Goal: Download file/media

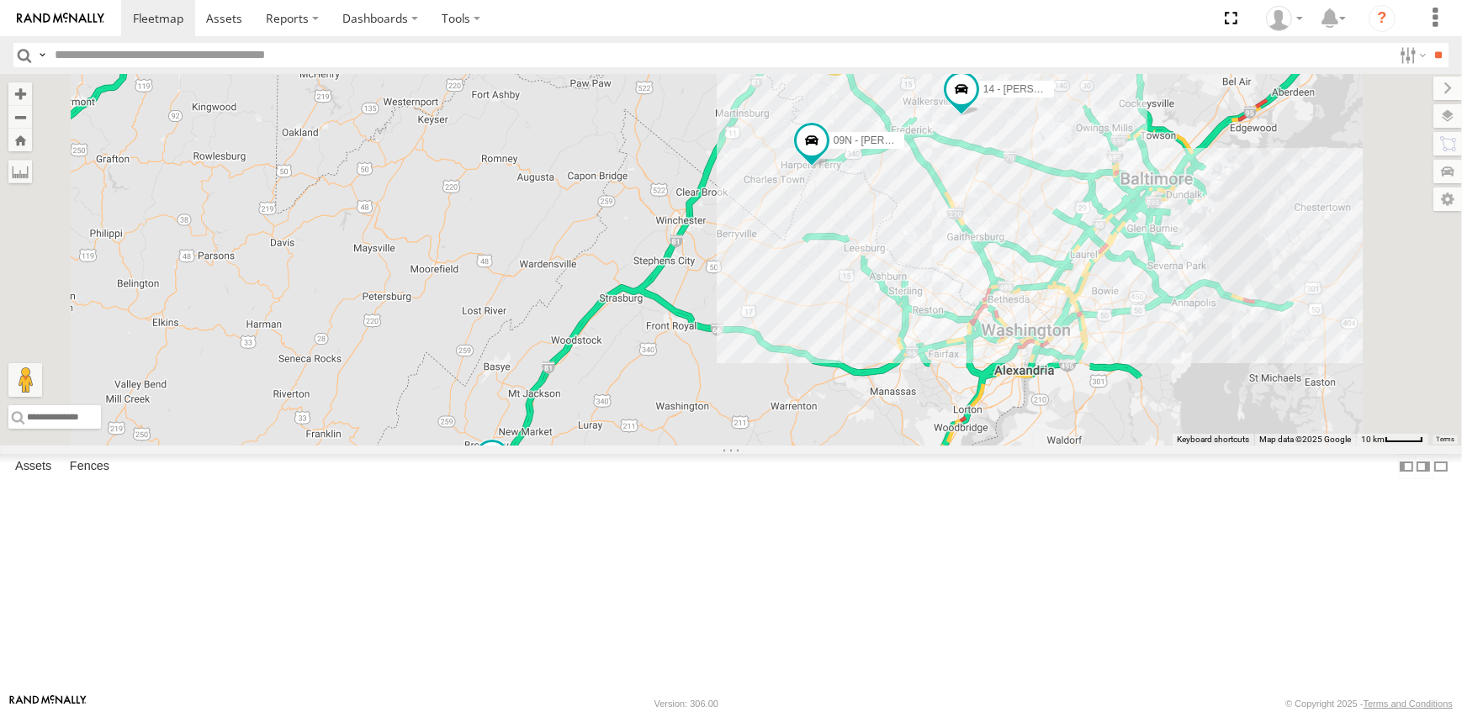
click at [0, 0] on link at bounding box center [0, 0] width 0 height 0
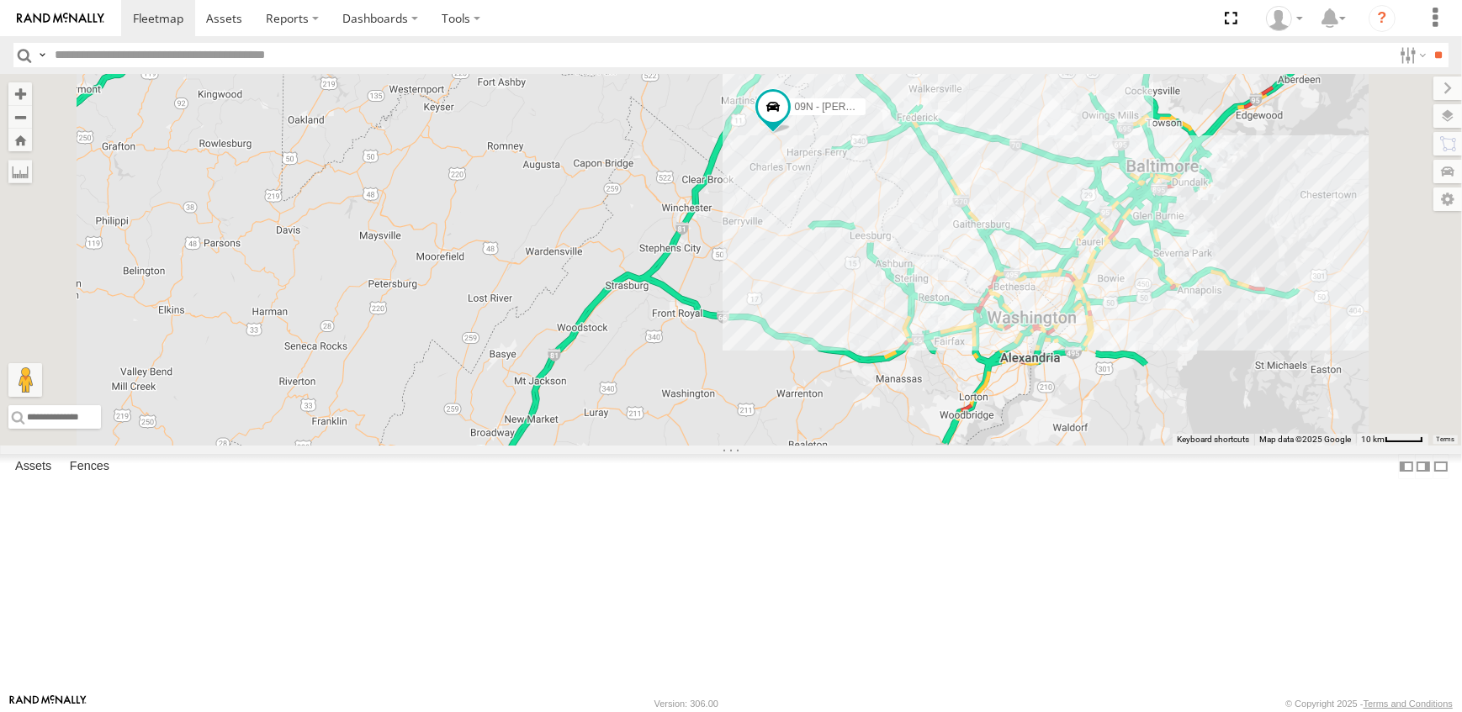
click at [0, 0] on link at bounding box center [0, 0] width 0 height 0
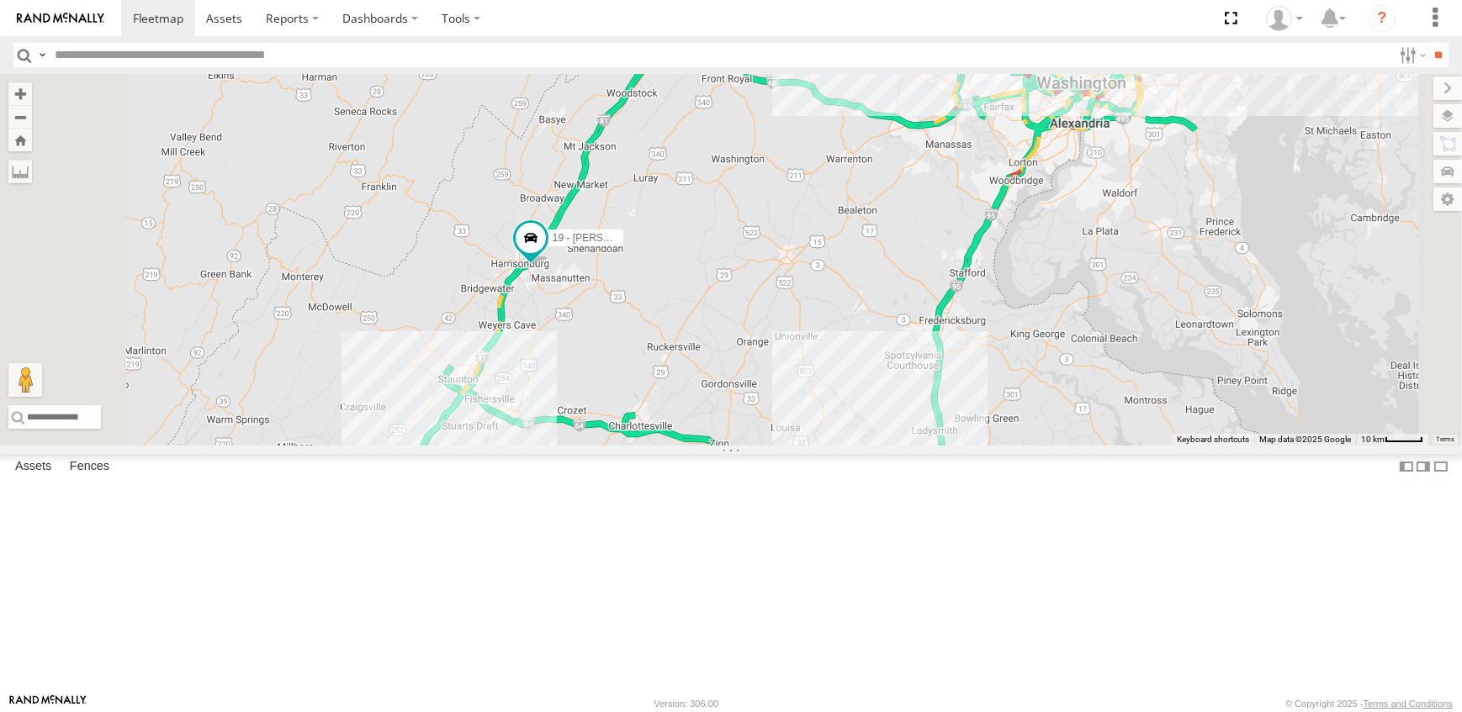
drag, startPoint x: 716, startPoint y: 641, endPoint x: 770, endPoint y: 415, distance: 232.6
click at [770, 415] on div "19 - MORGAN 09N - RICK 7 14 - JERMAINE 10 - JERRY" at bounding box center [731, 260] width 1462 height 372
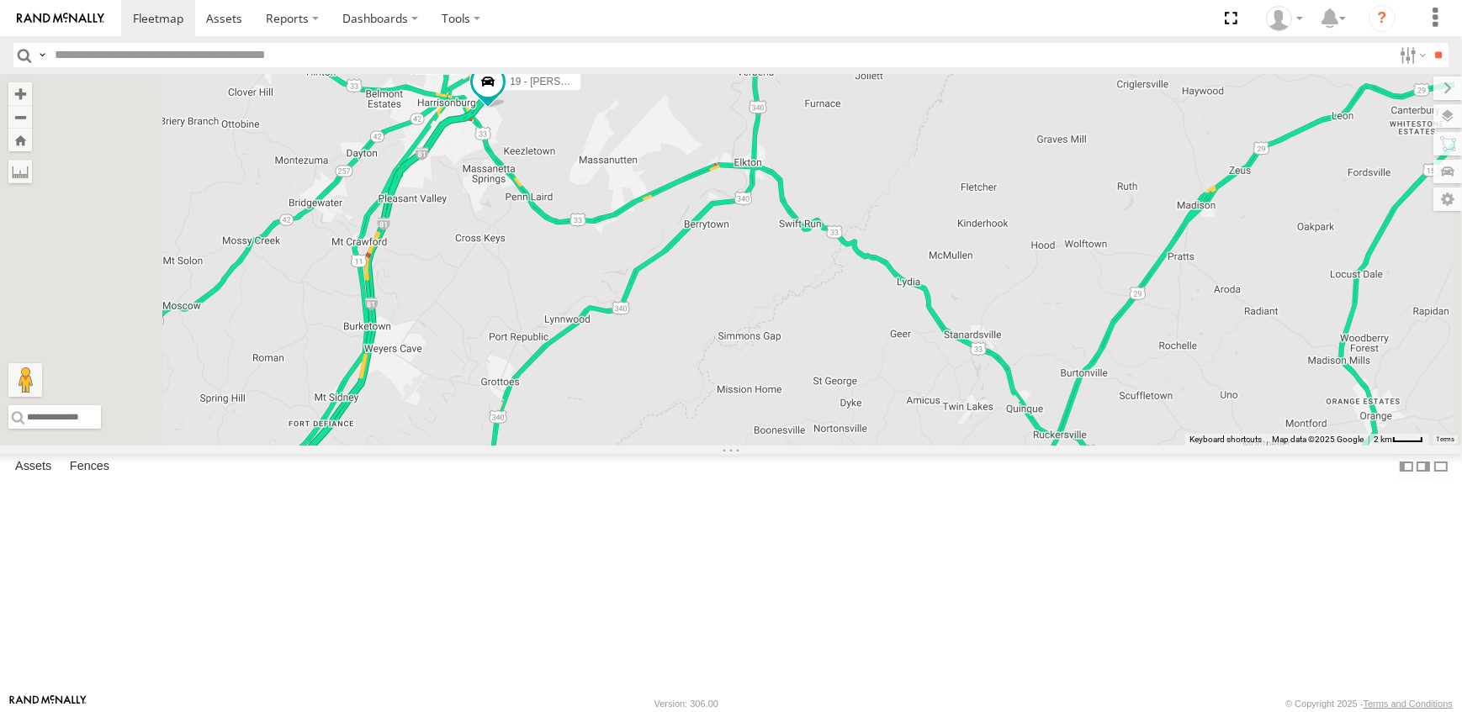
drag, startPoint x: 739, startPoint y: 171, endPoint x: 743, endPoint y: 301, distance: 130.4
click at [743, 301] on div "19 - MORGAN 09N - RICK 14 - JERMAINE 10 - JERRY" at bounding box center [731, 260] width 1462 height 372
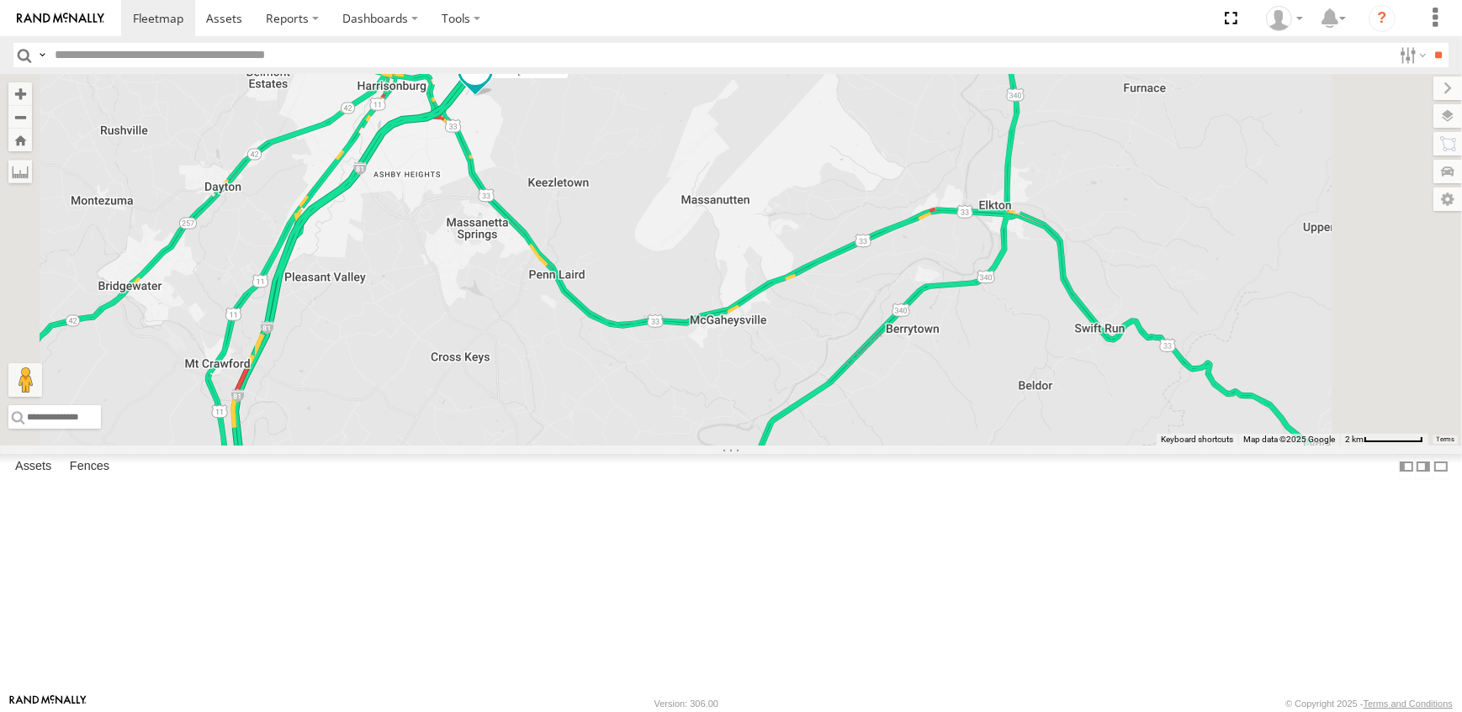
click at [490, 86] on span at bounding box center [475, 71] width 30 height 30
click at [468, 51] on link at bounding box center [446, 43] width 43 height 16
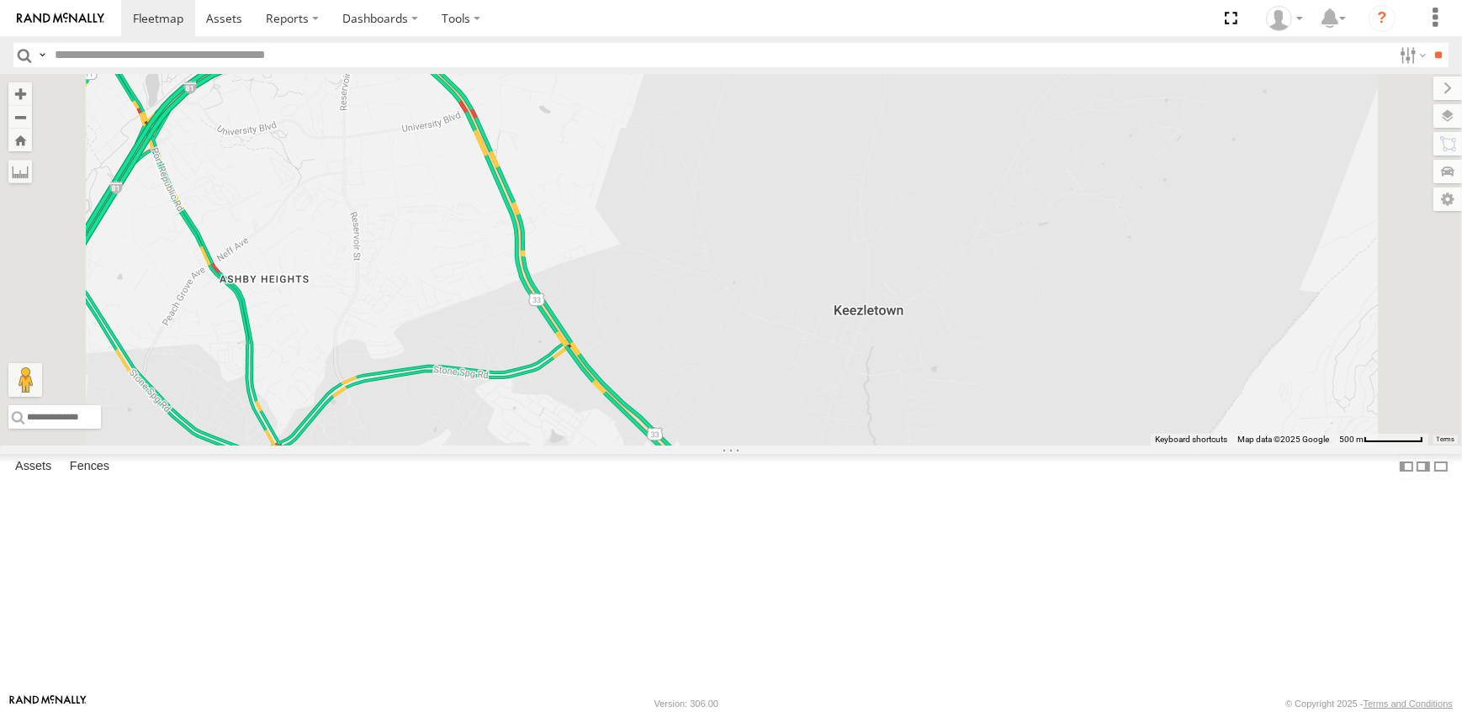
drag, startPoint x: 629, startPoint y: 201, endPoint x: 648, endPoint y: 364, distance: 164.2
click at [648, 367] on div "19 - MORGAN 09N - RICK 14 - JERMAINE 10 - JERRY 19 - MORGAN All Assets Linda Ln…" at bounding box center [731, 260] width 1462 height 372
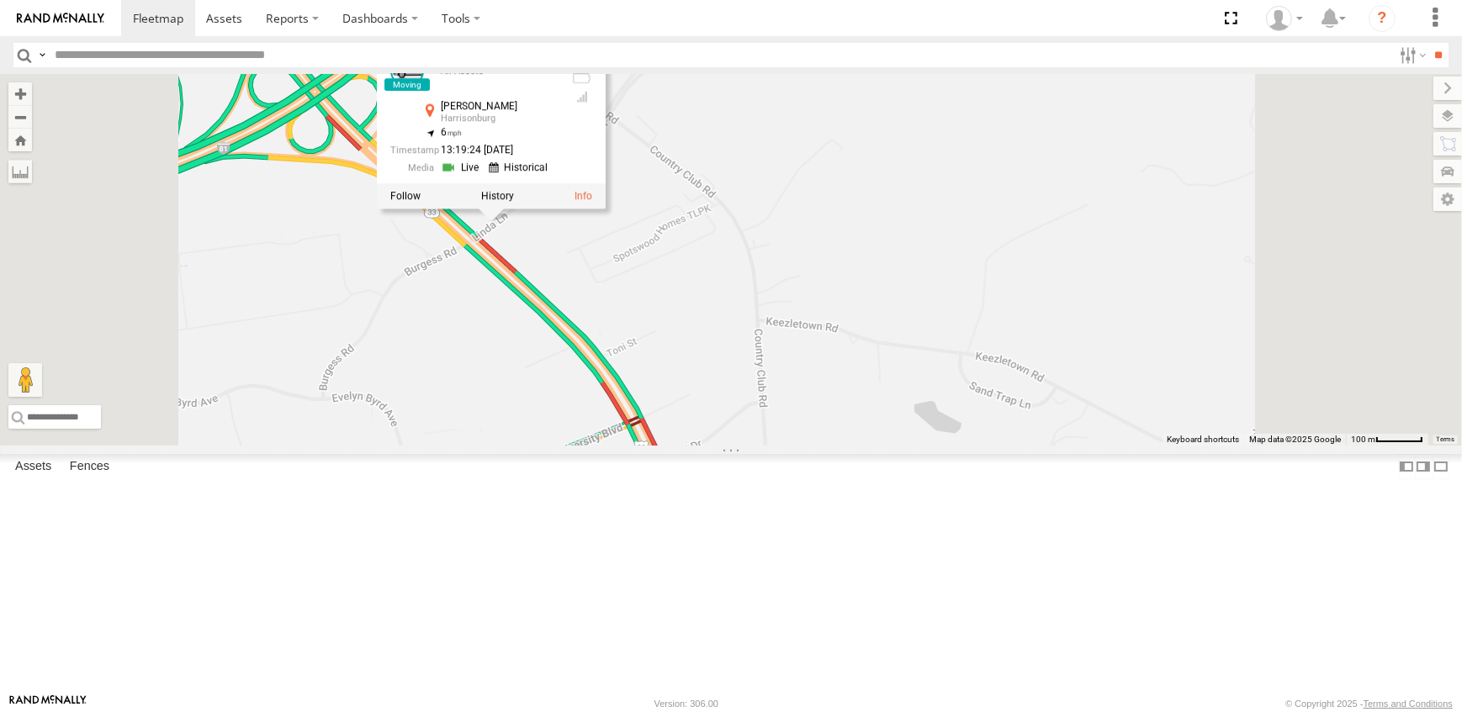
click at [795, 407] on div "19 - MORGAN 09N - RICK 14 - JERMAINE 10 - JERRY 19 - MORGAN All Assets Linda Ln…" at bounding box center [731, 260] width 1462 height 372
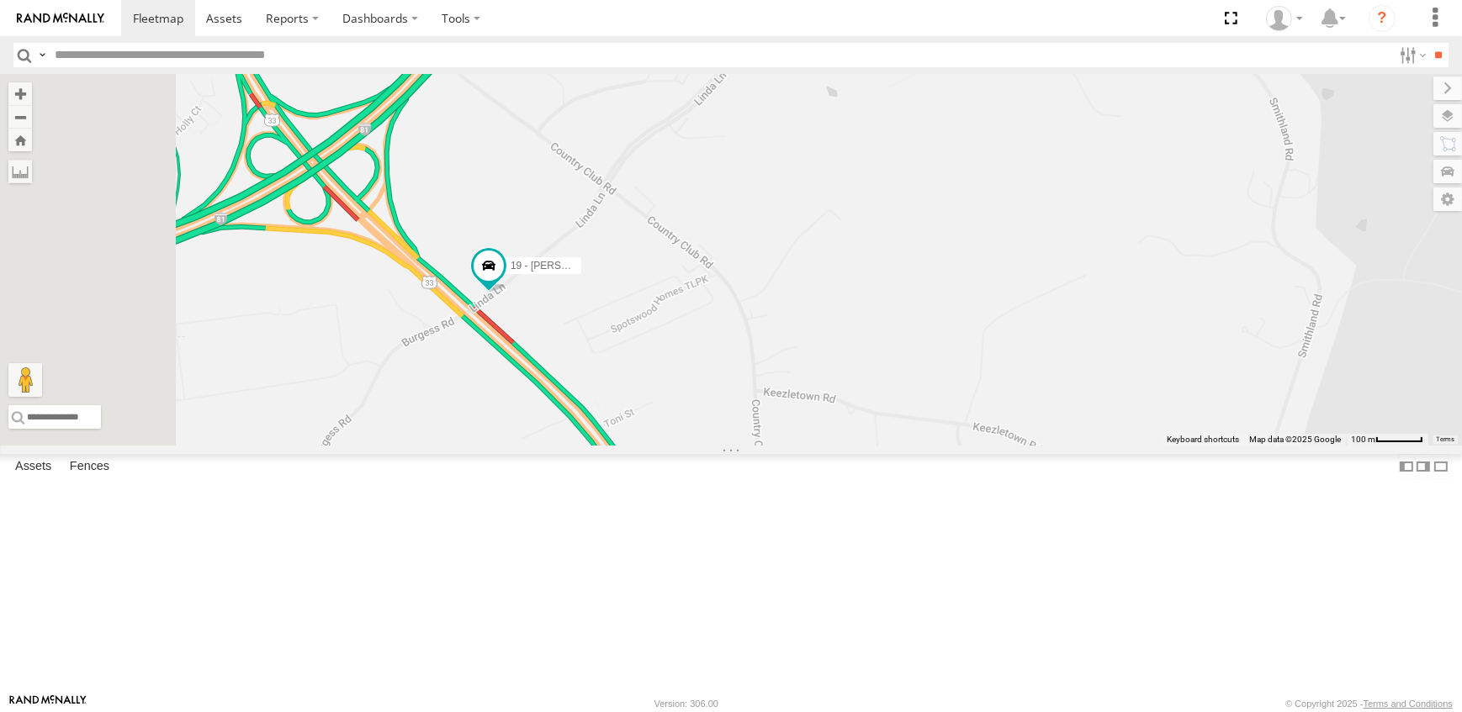
drag, startPoint x: 514, startPoint y: 314, endPoint x: 589, endPoint y: 406, distance: 119.0
click at [589, 406] on div "19 - MORGAN 09N - RICK 14 - JERMAINE 10 - JERRY" at bounding box center [731, 260] width 1462 height 372
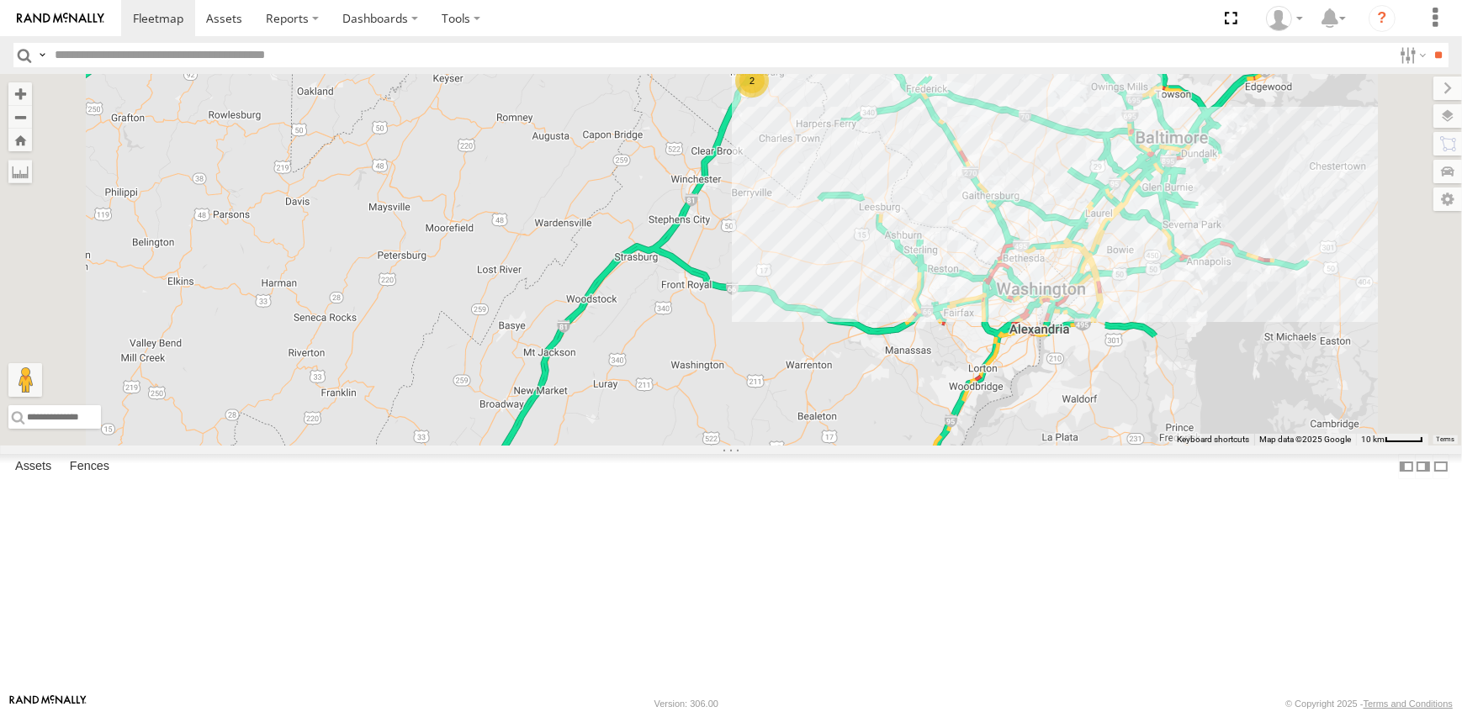
click at [0, 0] on link at bounding box center [0, 0] width 0 height 0
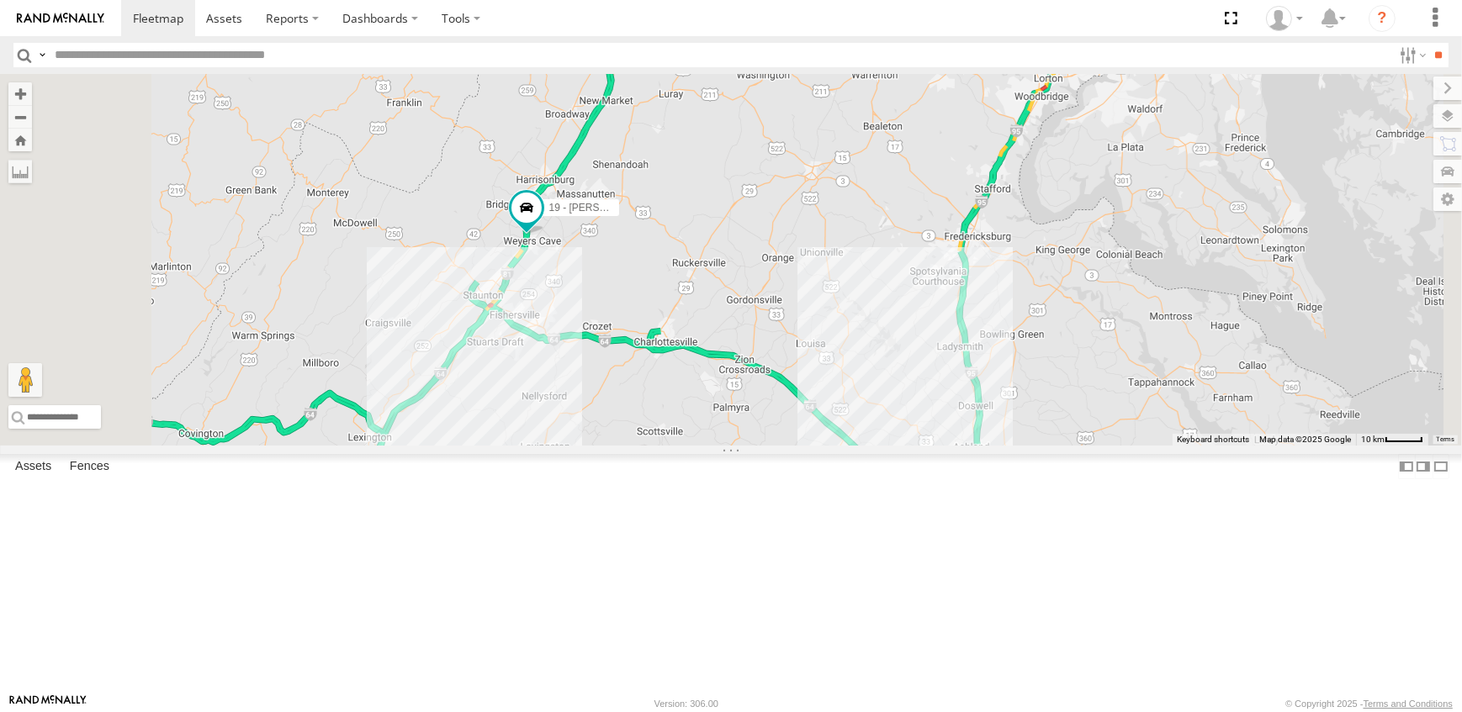
drag, startPoint x: 743, startPoint y: 639, endPoint x: 801, endPoint y: 334, distance: 310.8
click at [813, 327] on div "19 - MORGAN 2 5 14 - JERMAINE 07 CAT RETURN/DOESNT WORK" at bounding box center [731, 260] width 1462 height 372
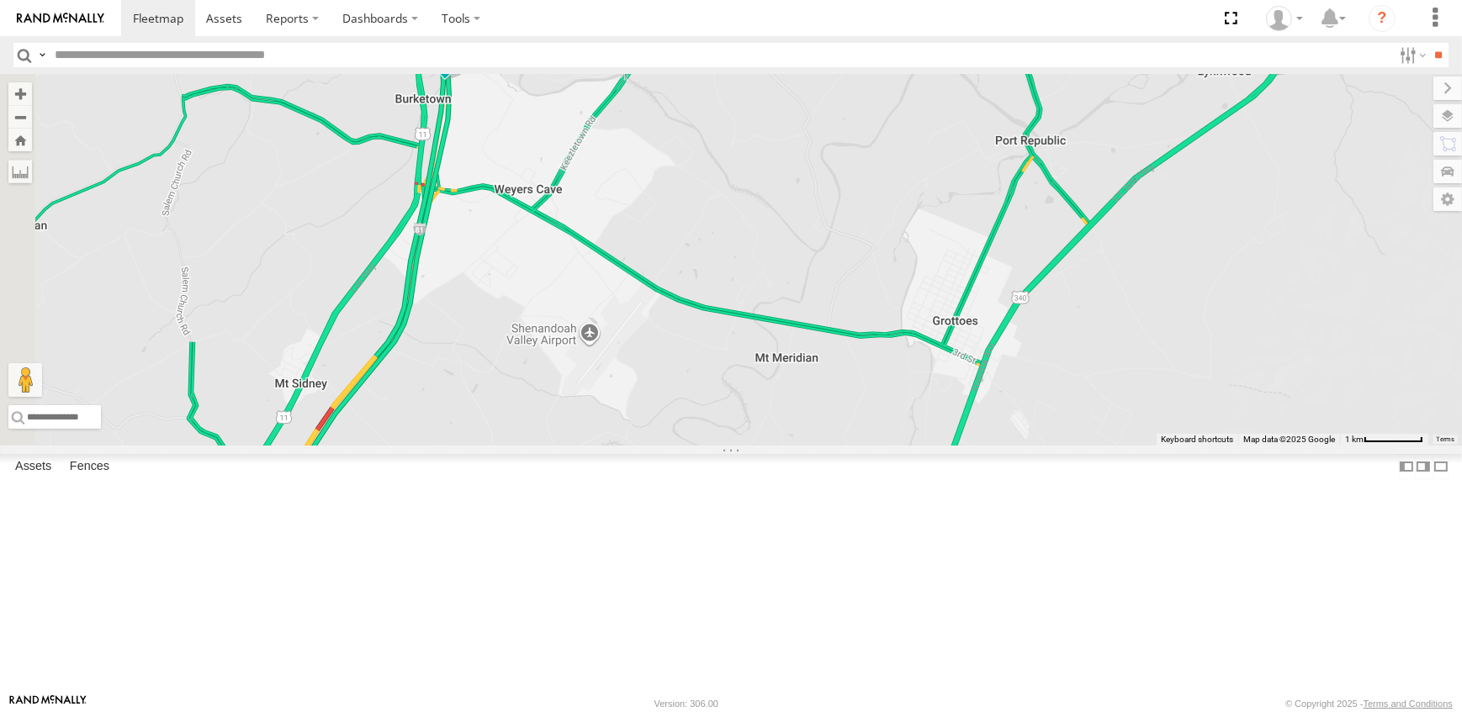
drag, startPoint x: 565, startPoint y: 373, endPoint x: 805, endPoint y: 324, distance: 244.7
click at [805, 324] on div "19 - MORGAN 14 - JERMAINE 07 CAT RETURN/DOESNT WORK" at bounding box center [731, 260] width 1462 height 372
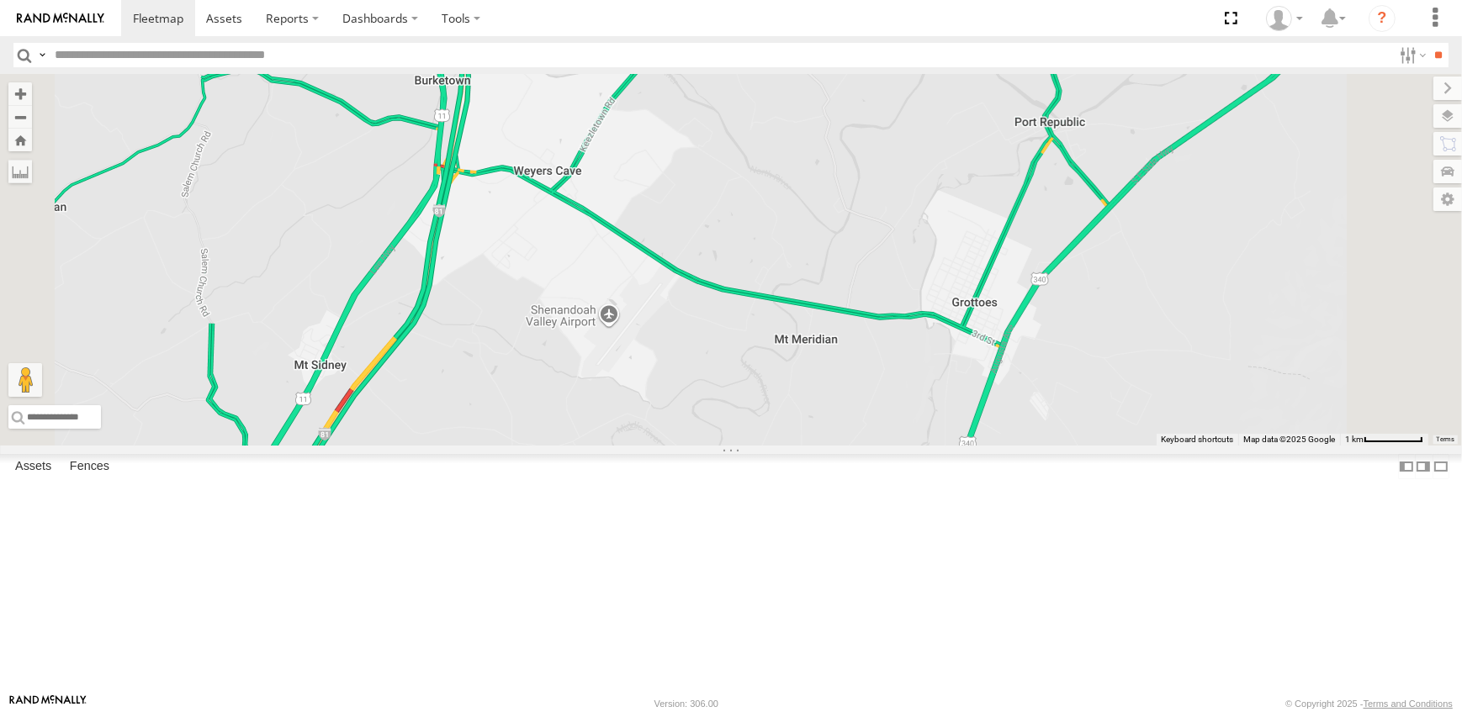
drag, startPoint x: 783, startPoint y: 375, endPoint x: 755, endPoint y: 391, distance: 32.8
click at [755, 391] on div "19 - MORGAN 14 - JERMAINE 07 CAT RETURN/DOESNT WORK" at bounding box center [731, 260] width 1462 height 372
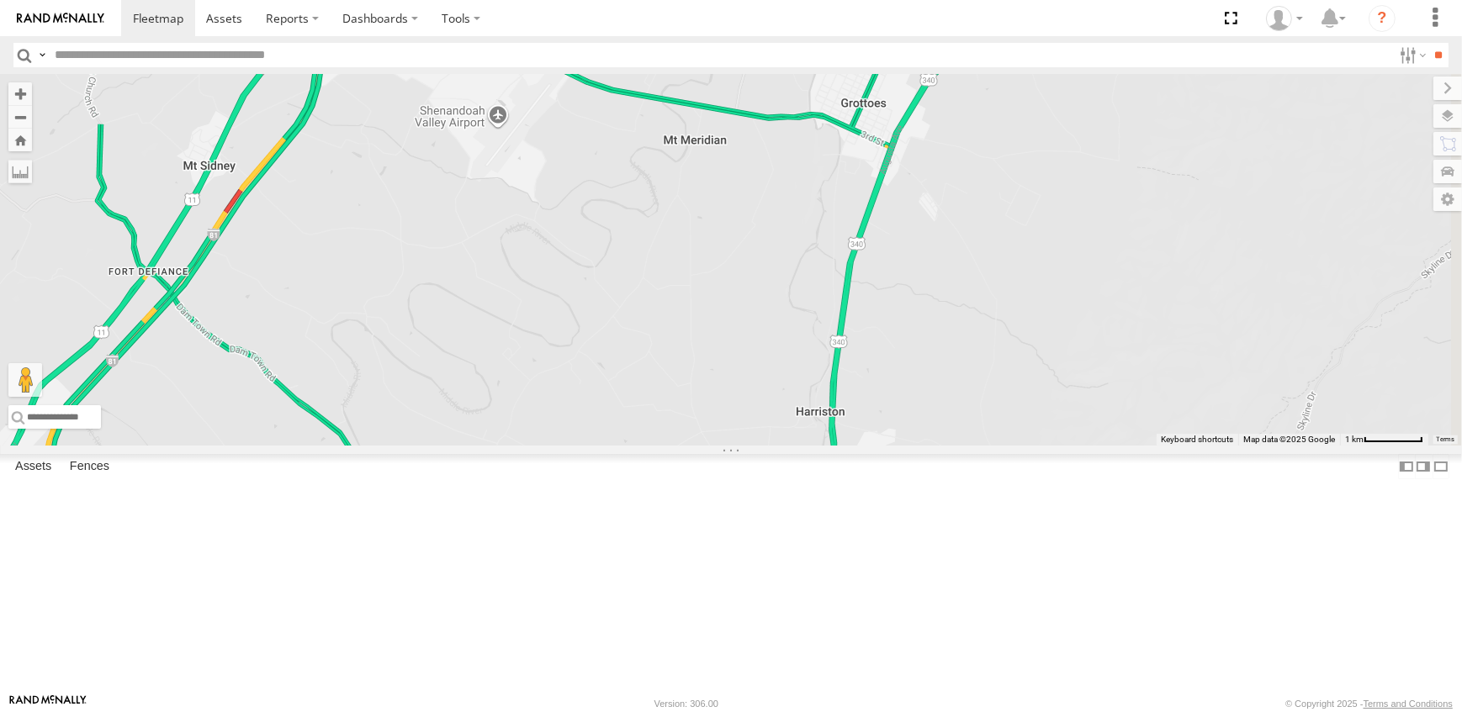
drag, startPoint x: 1021, startPoint y: 657, endPoint x: 908, endPoint y: 453, distance: 233.8
click at [908, 446] on div "19 - MORGAN 14 - JERMAINE 07 CAT RETURN/DOESNT WORK" at bounding box center [731, 260] width 1462 height 372
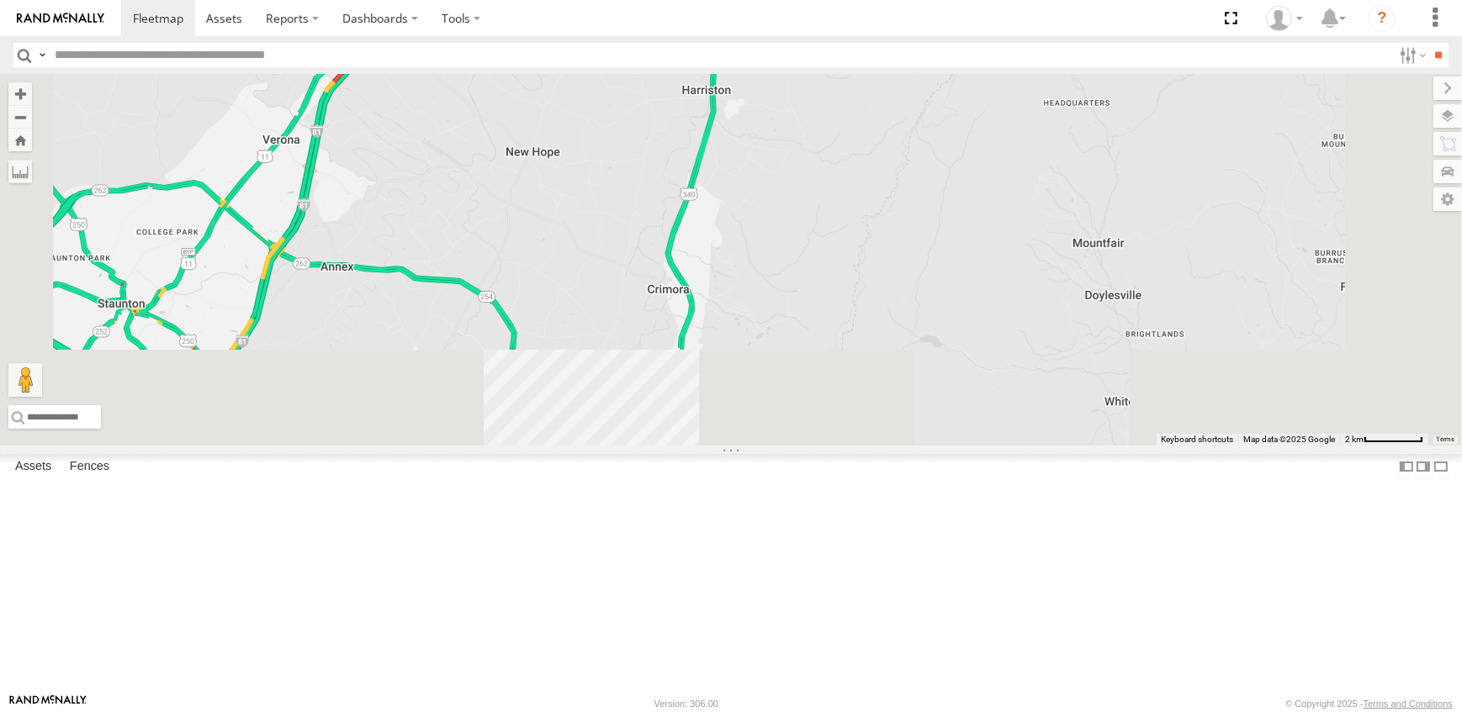
drag, startPoint x: 872, startPoint y: 505, endPoint x: 857, endPoint y: 388, distance: 117.9
click at [857, 388] on div "19 - MORGAN 14 - JERMAINE 07 CAT RETURN/DOESNT WORK" at bounding box center [731, 260] width 1462 height 372
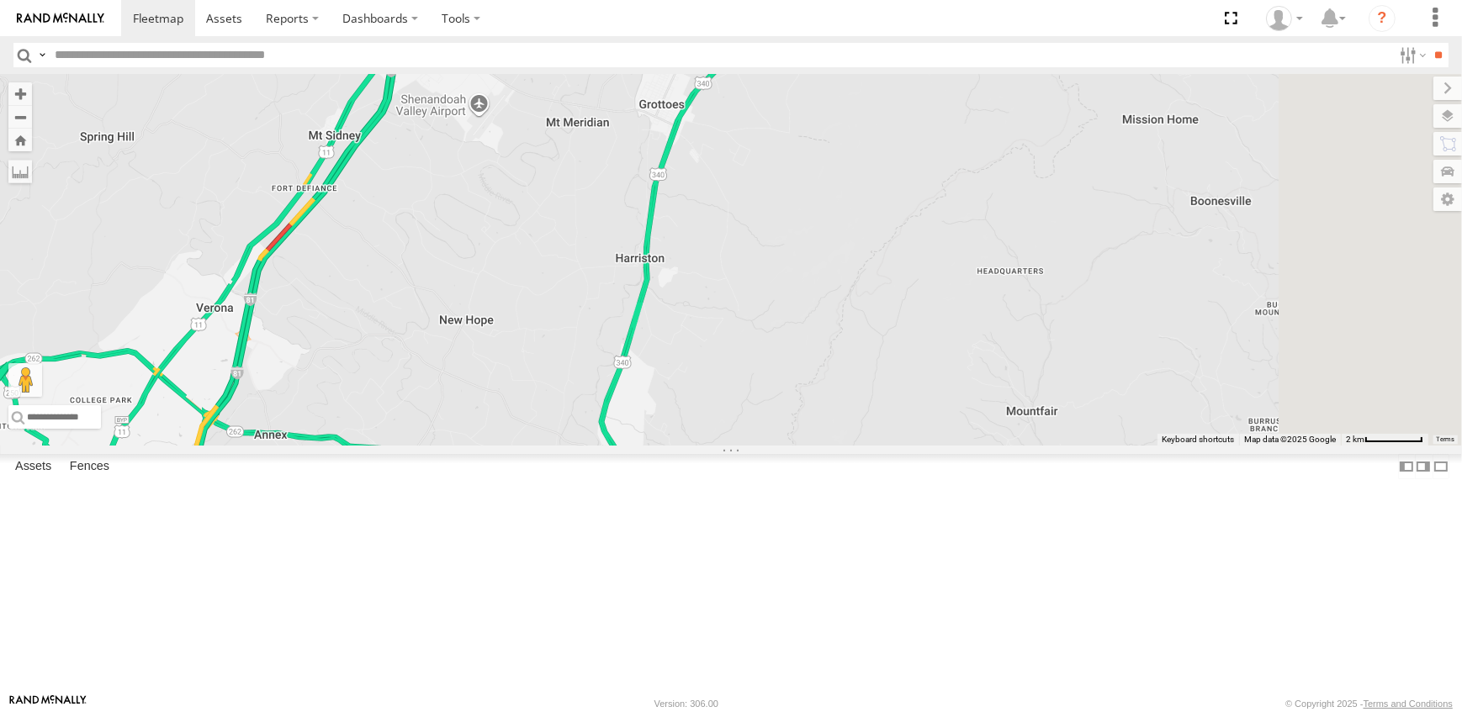
drag, startPoint x: 1004, startPoint y: 270, endPoint x: 938, endPoint y: 444, distance: 186.4
click at [938, 444] on div "19 - MORGAN 14 - JERMAINE 07 CAT RETURN/DOESNT WORK" at bounding box center [731, 260] width 1462 height 372
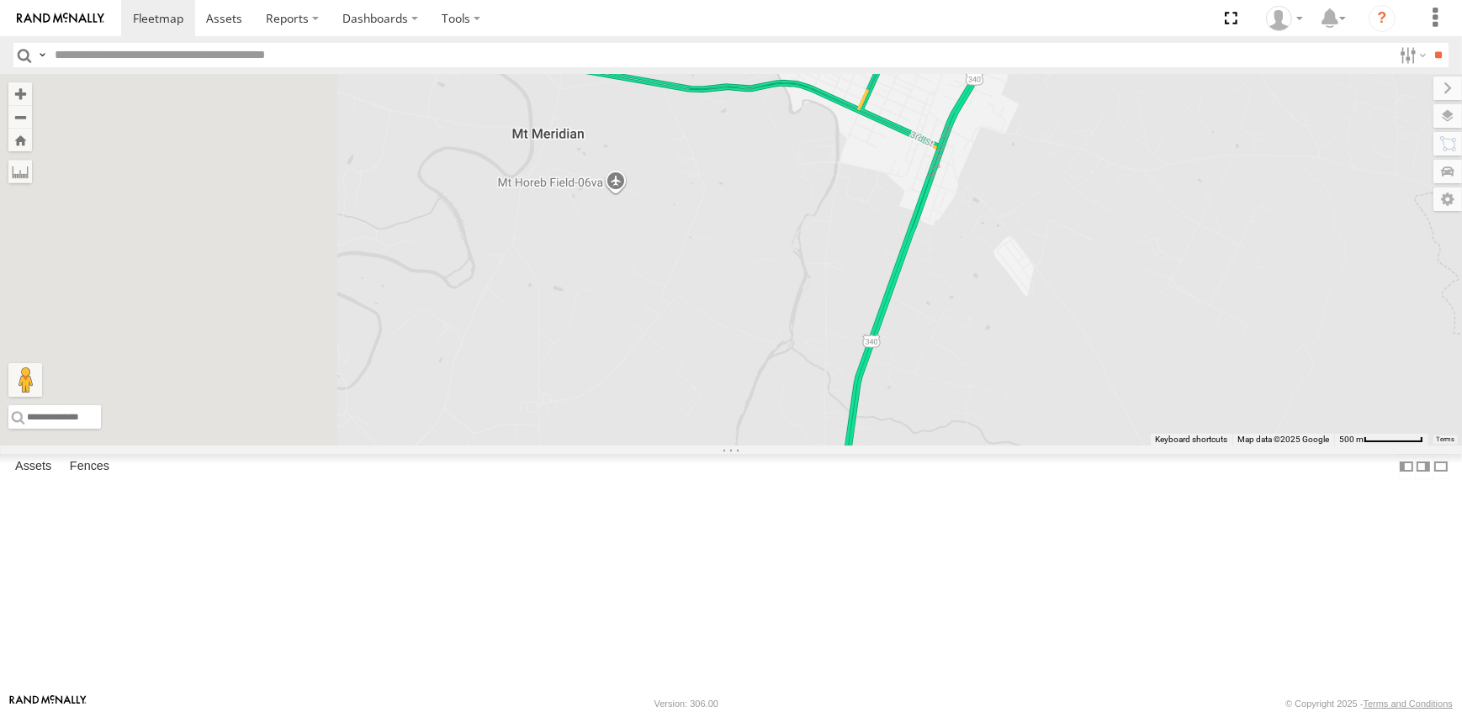
drag, startPoint x: 702, startPoint y: 122, endPoint x: 880, endPoint y: 369, distance: 304.9
click at [880, 369] on div "19 - MORGAN 14 - JERMAINE 07 CAT RETURN/DOESNT WORK" at bounding box center [731, 260] width 1462 height 372
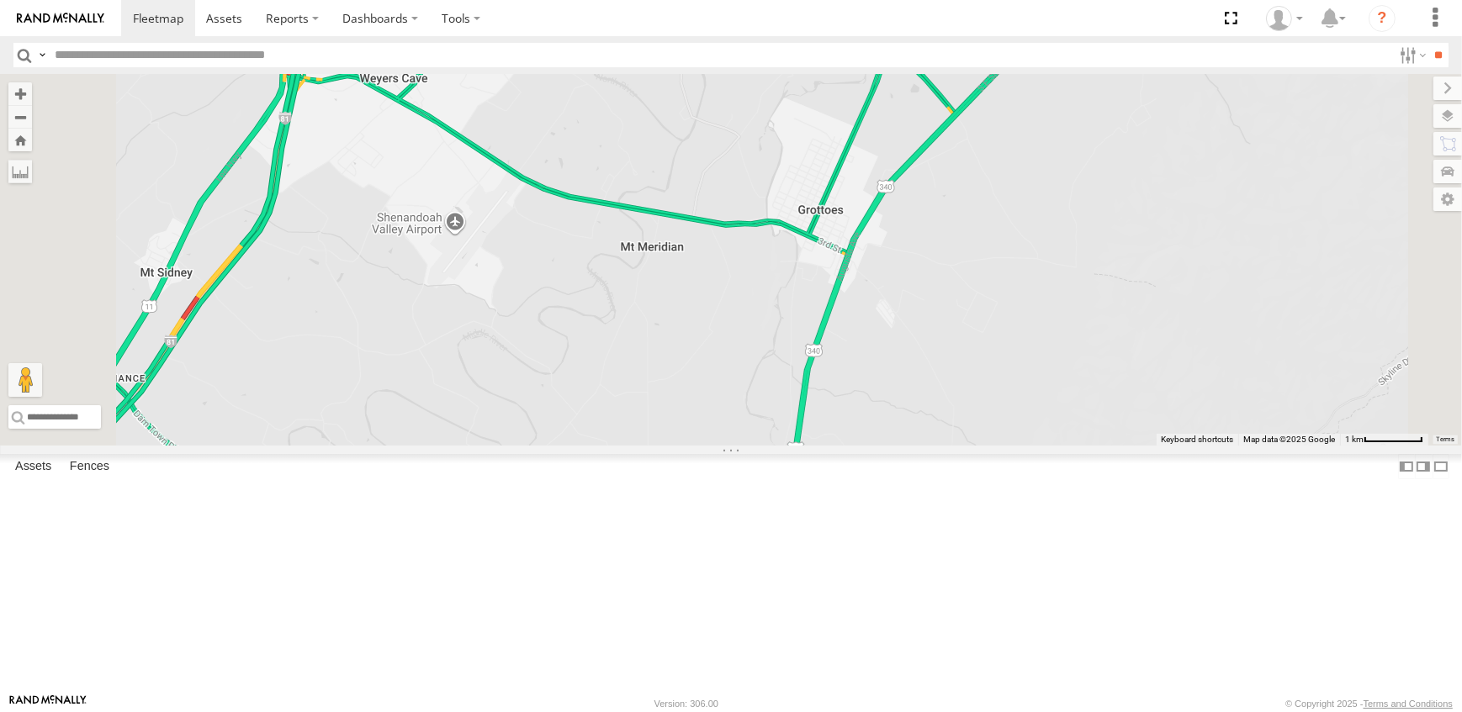
drag, startPoint x: 607, startPoint y: 238, endPoint x: 649, endPoint y: 302, distance: 76.1
click at [649, 302] on div "19 - MORGAN 14 - JERMAINE 07 CAT RETURN/DOESNT WORK" at bounding box center [731, 260] width 1462 height 372
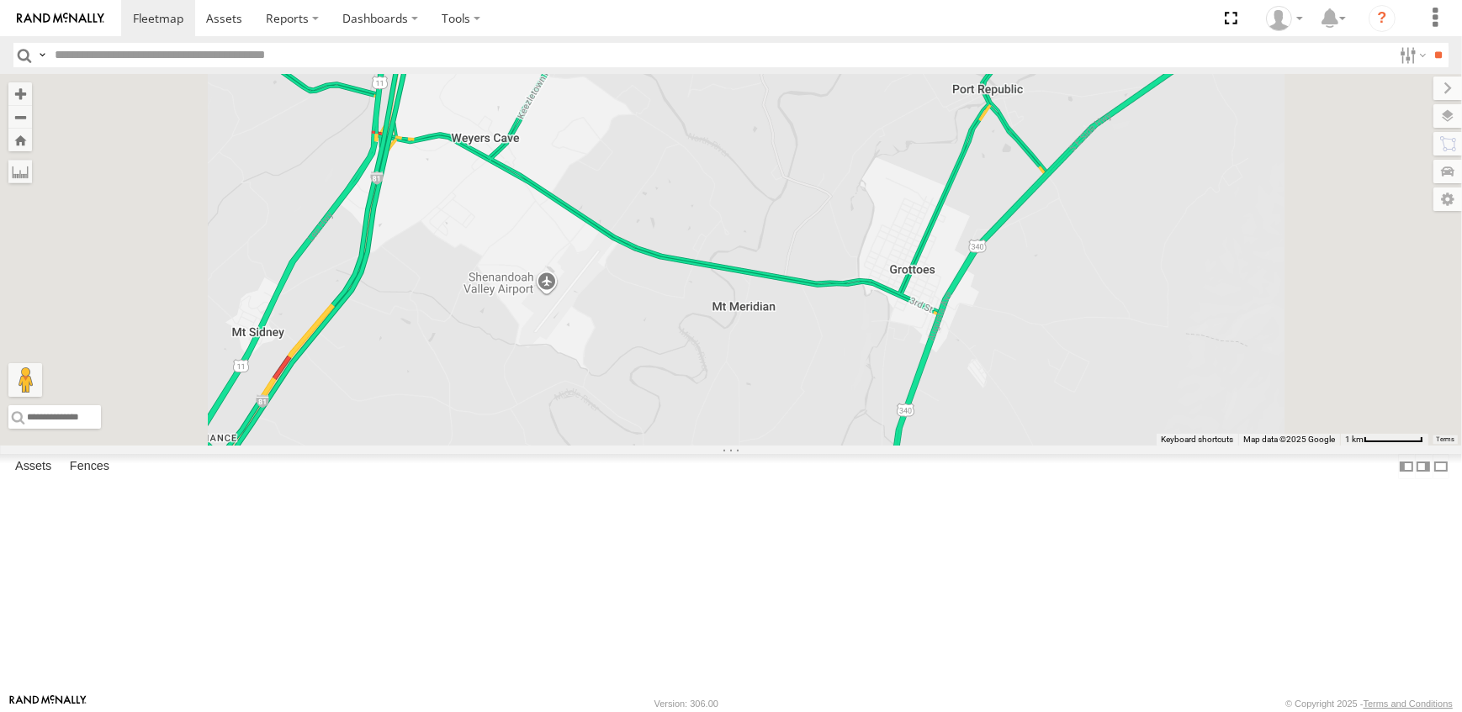
click at [0, 0] on link at bounding box center [0, 0] width 0 height 0
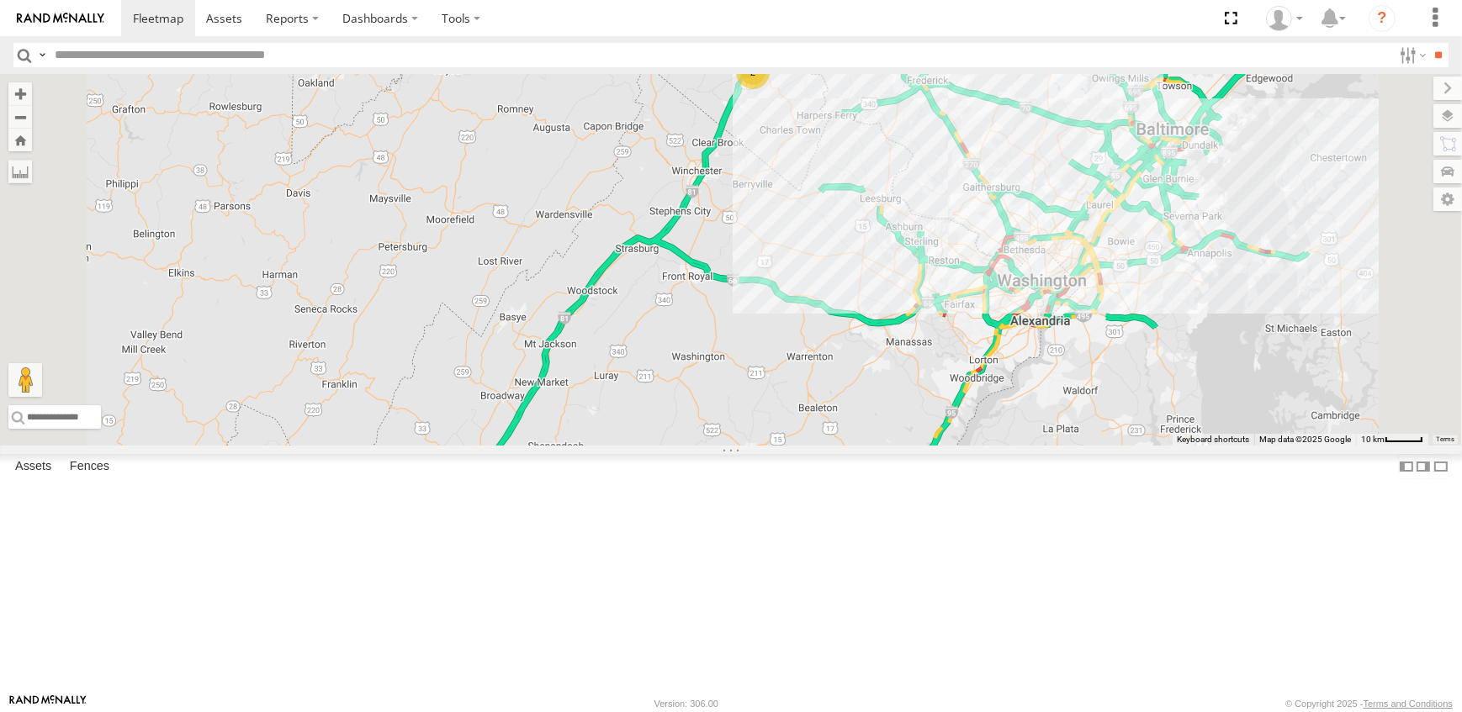
click at [0, 0] on link at bounding box center [0, 0] width 0 height 0
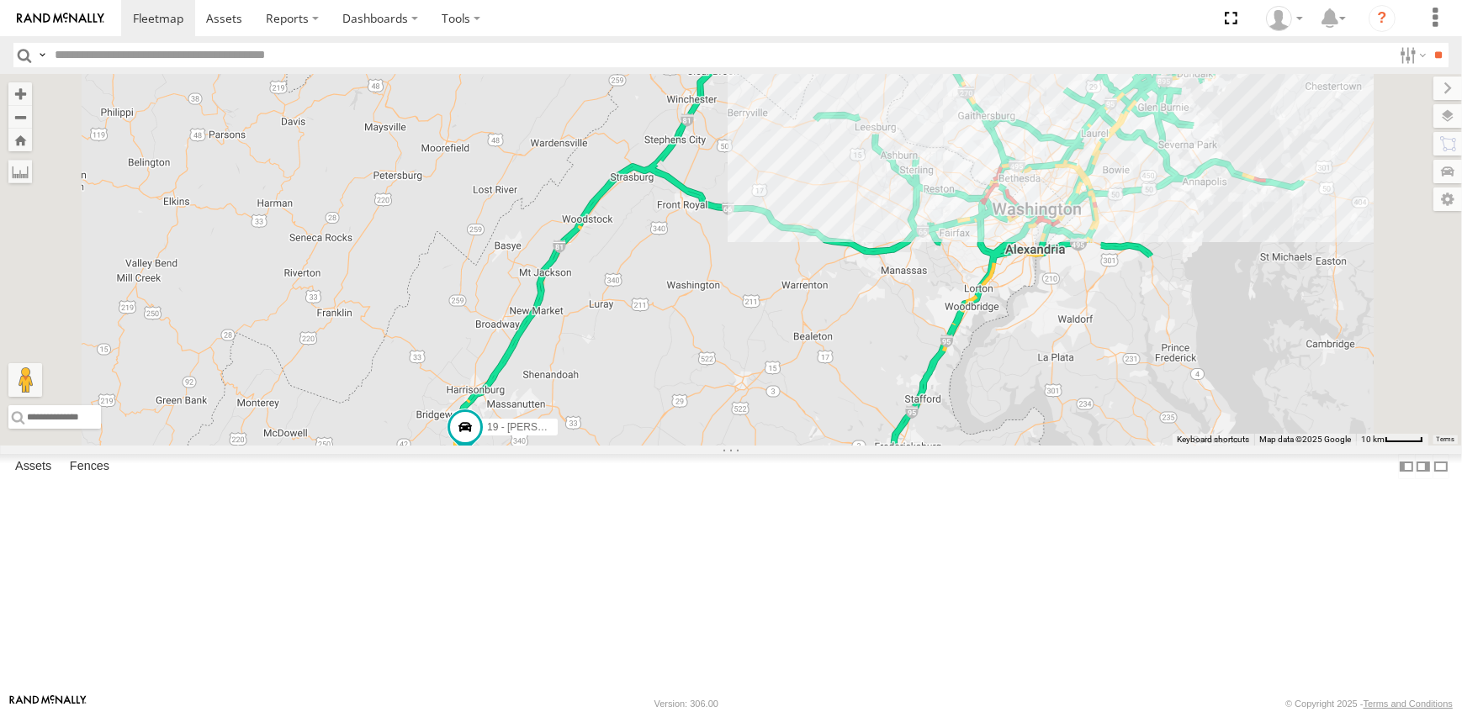
drag, startPoint x: 744, startPoint y: 673, endPoint x: 722, endPoint y: 513, distance: 161.4
click at [722, 446] on div "19 - MORGAN 2 7 14 - JERMAINE" at bounding box center [731, 260] width 1462 height 372
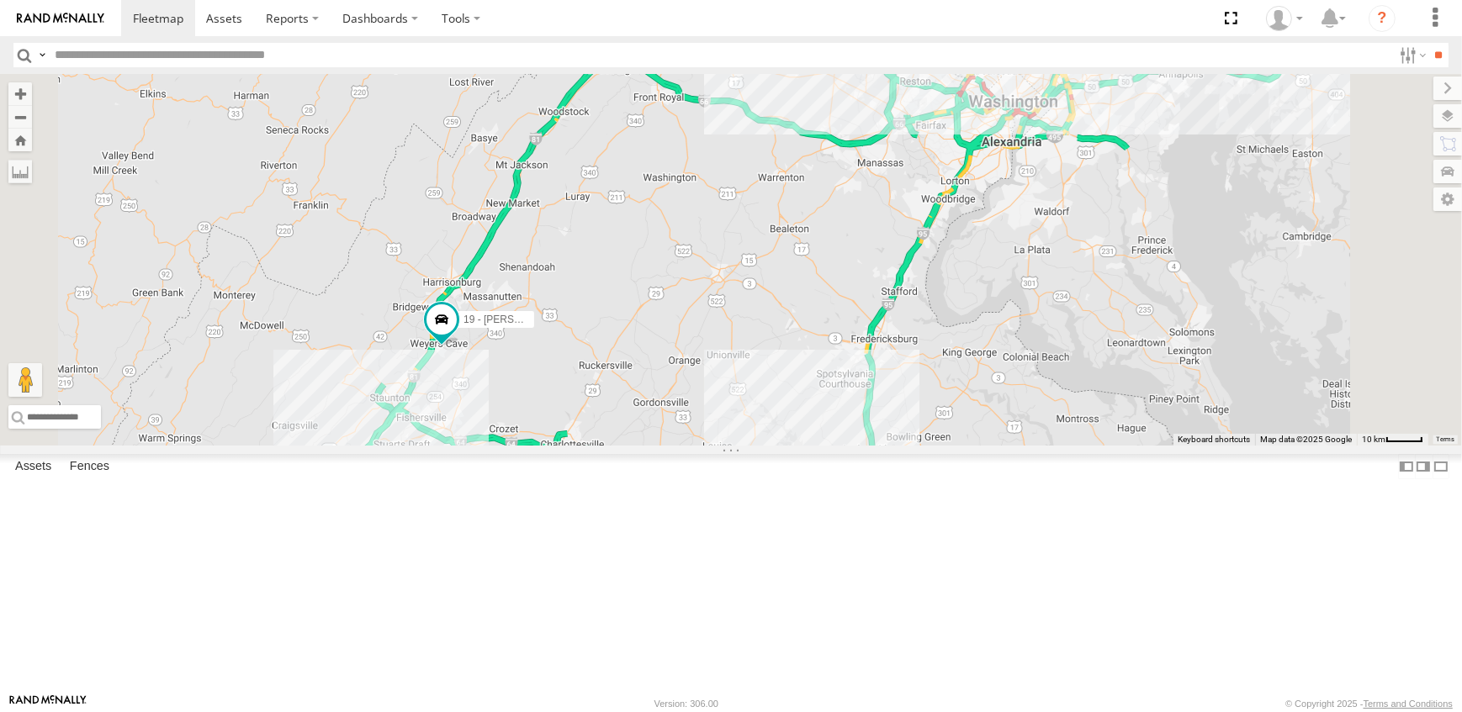
click at [0, 0] on link at bounding box center [0, 0] width 0 height 0
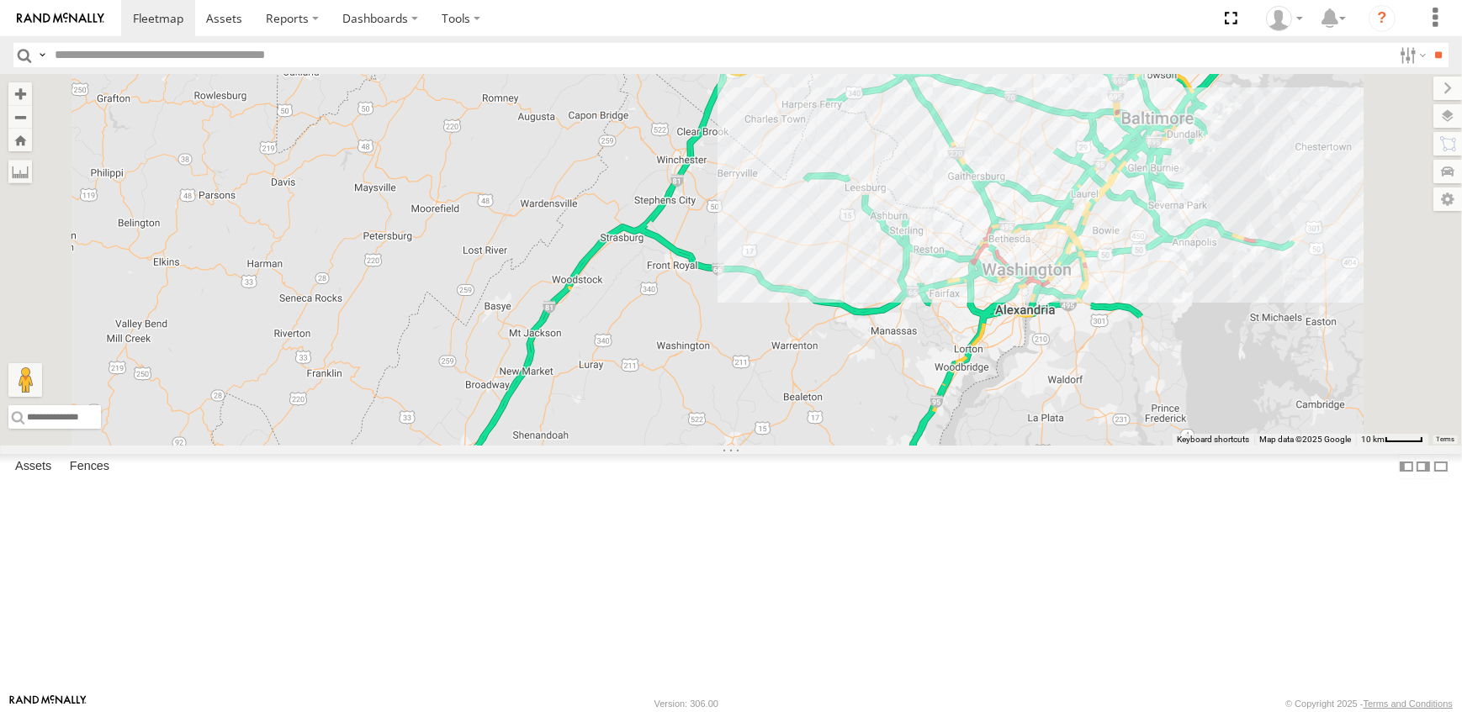
click at [0, 0] on link at bounding box center [0, 0] width 0 height 0
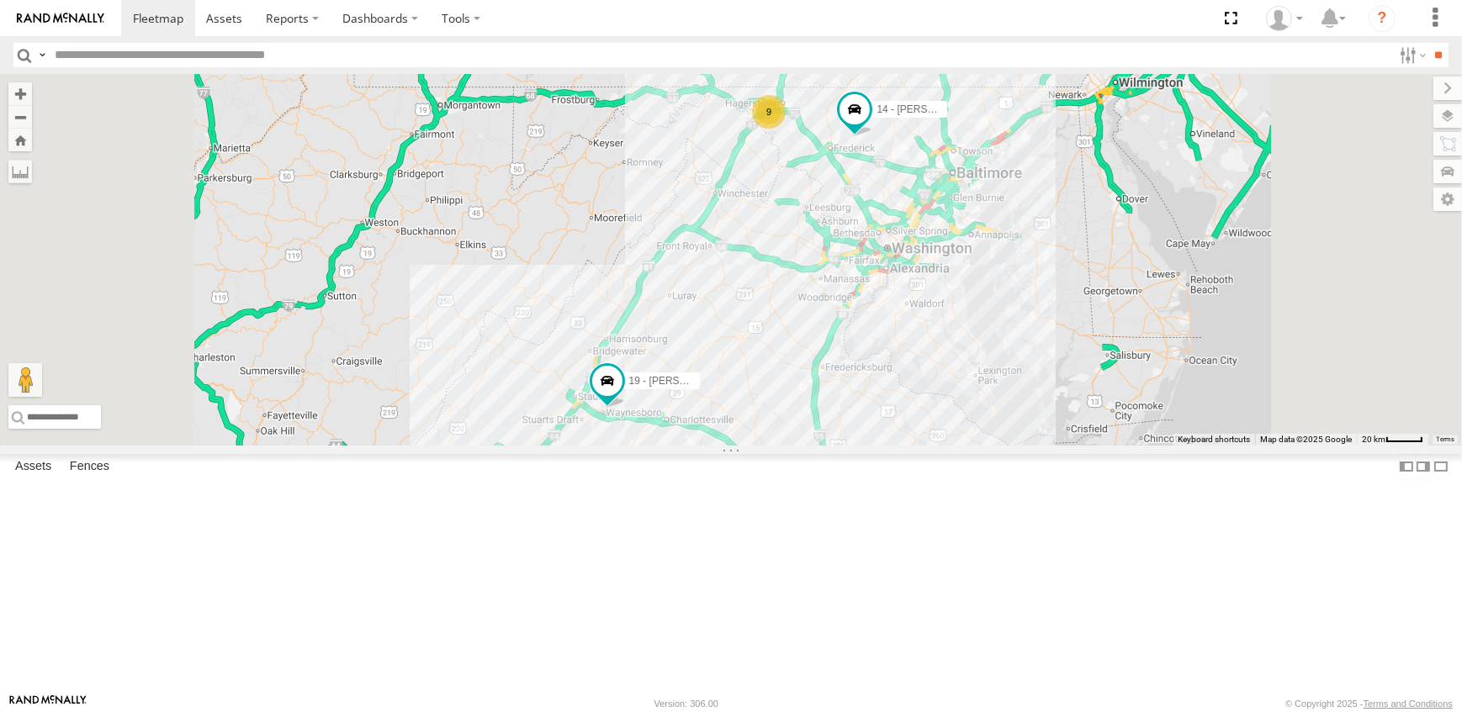
click at [0, 0] on link at bounding box center [0, 0] width 0 height 0
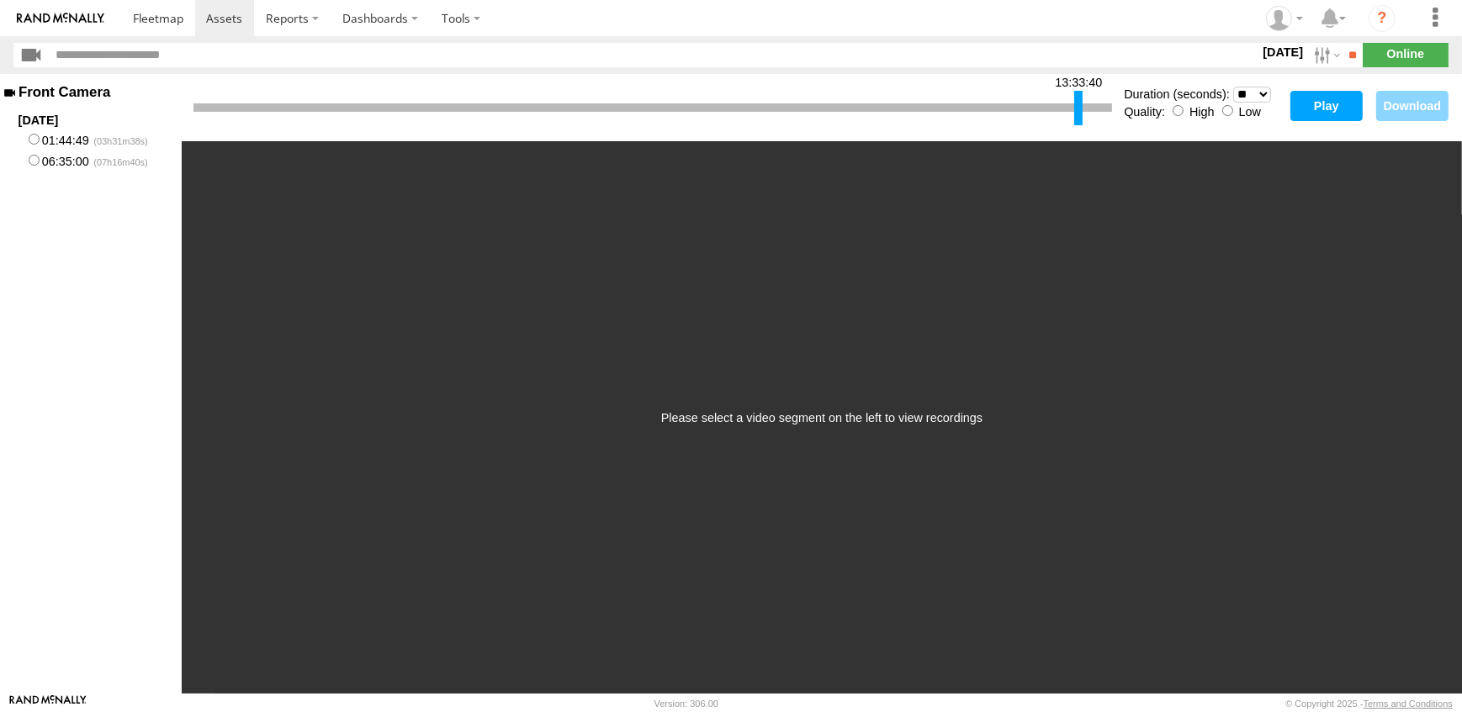
drag, startPoint x: 195, startPoint y: 114, endPoint x: 1076, endPoint y: 110, distance: 880.8
click at [1076, 110] on div at bounding box center [1078, 108] width 8 height 34
drag, startPoint x: 1262, startPoint y: 88, endPoint x: 1261, endPoint y: 98, distance: 9.3
click at [1262, 88] on select "* ** ** ** ** ** ** *** *** *** ***" at bounding box center [1252, 95] width 38 height 16
click at [1233, 87] on select "* ** ** ** ** ** ** *** *** *** ***" at bounding box center [1252, 95] width 38 height 16
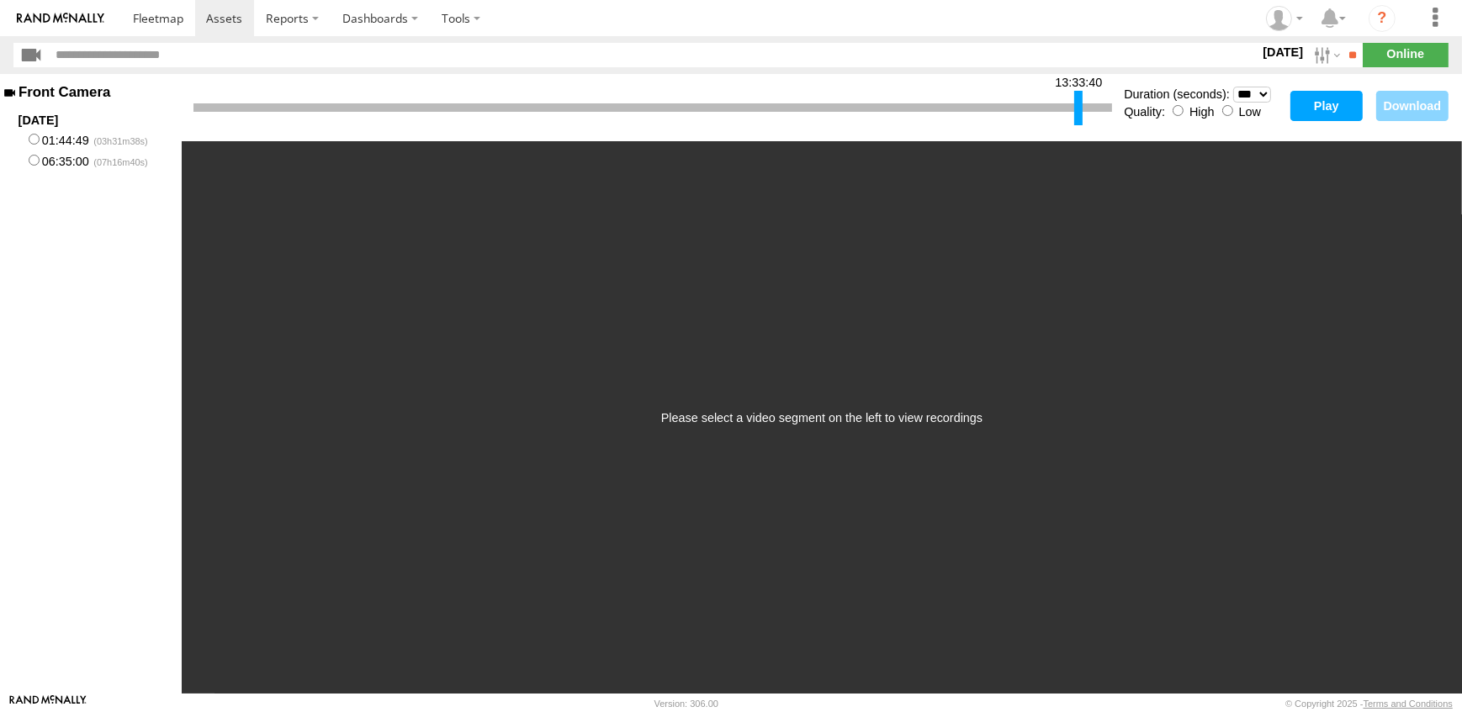
click at [1337, 104] on button "Play" at bounding box center [1326, 106] width 72 height 30
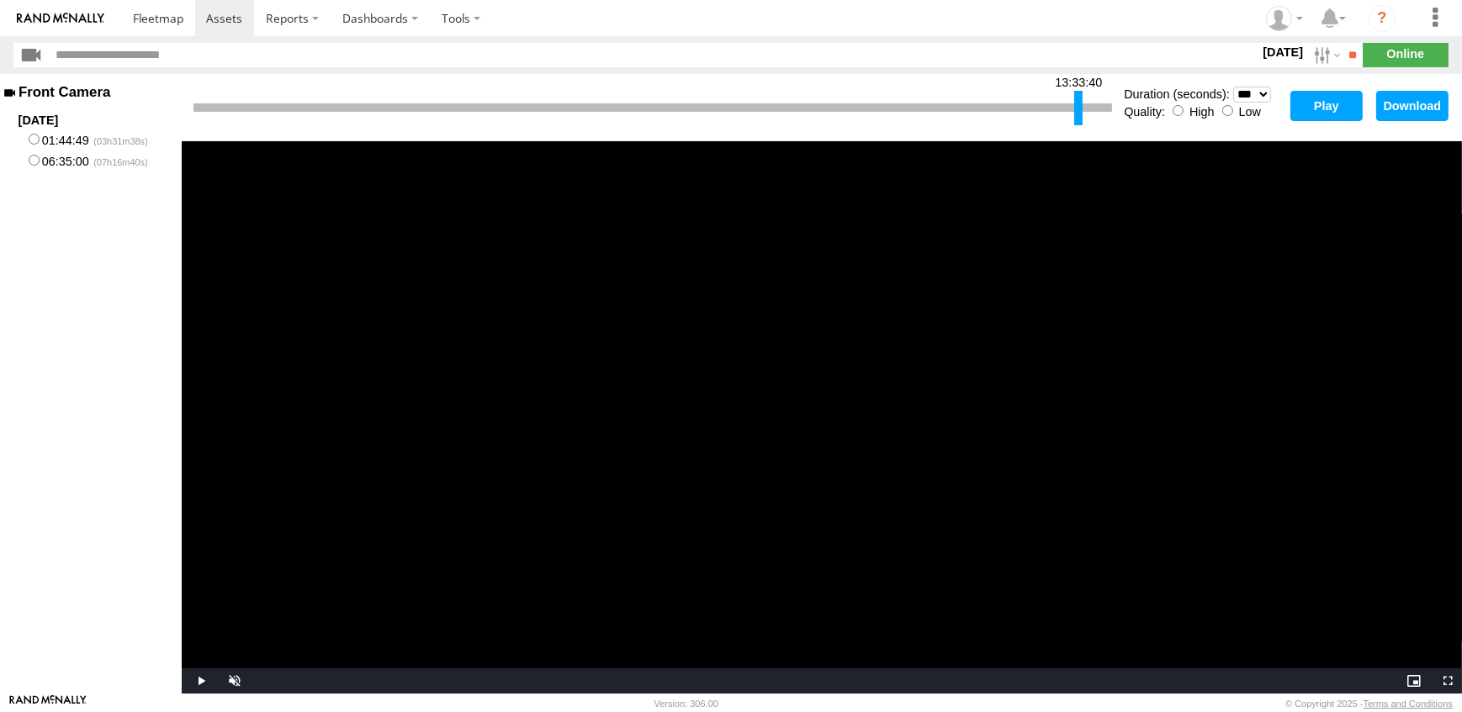
click at [932, 454] on video "Video Player" at bounding box center [822, 417] width 1280 height 553
click at [911, 429] on video "Video Player" at bounding box center [822, 417] width 1280 height 553
click at [911, 428] on video "Video Player" at bounding box center [822, 417] width 1280 height 553
click at [1087, 114] on div at bounding box center [1088, 108] width 8 height 34
click at [1338, 101] on button "Play" at bounding box center [1326, 106] width 72 height 30
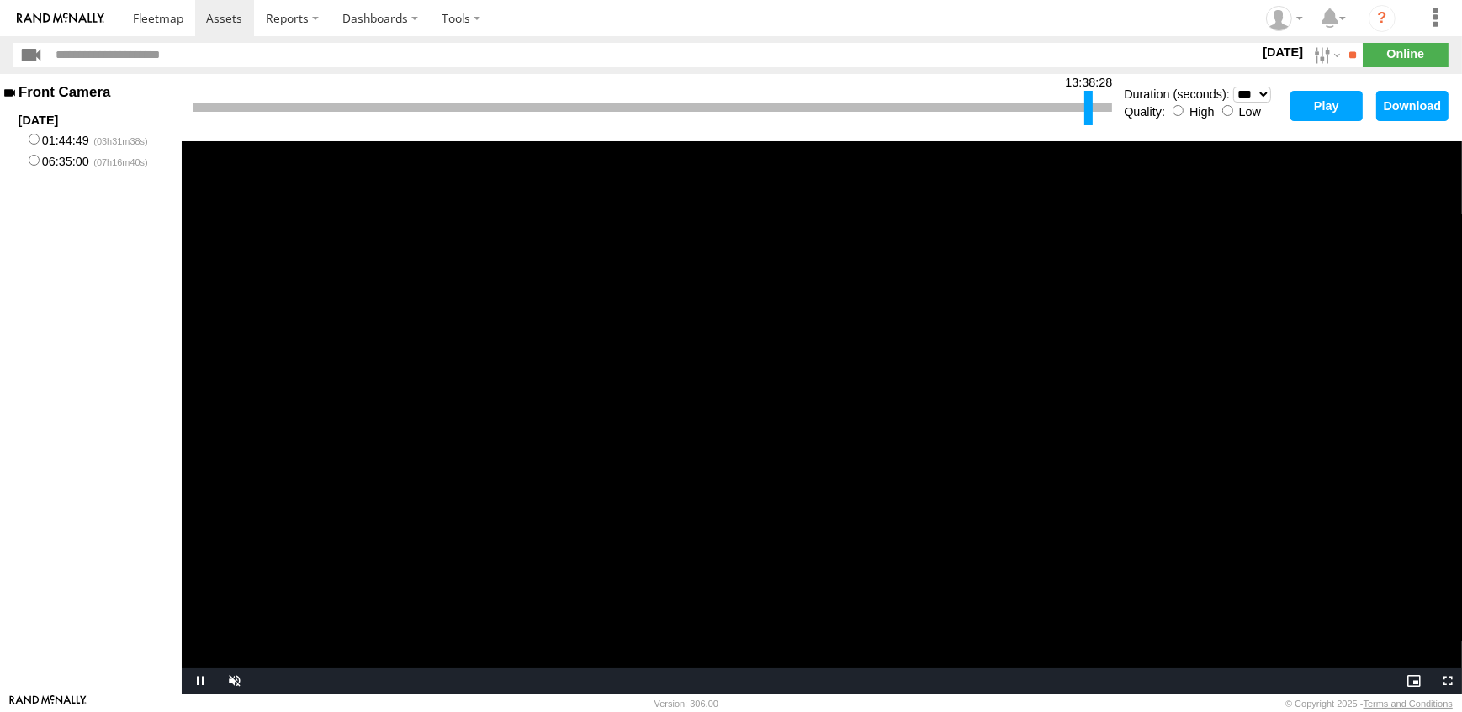
click at [818, 462] on video "Video Player" at bounding box center [822, 417] width 1280 height 553
click at [1090, 108] on div at bounding box center [1090, 108] width 8 height 34
click at [1262, 97] on select "* ** ** ** ** ** ** *** *** *** ***" at bounding box center [1252, 95] width 38 height 16
select select "**"
click at [1233, 87] on select "* ** ** ** ** ** ** *** *** *** ***" at bounding box center [1252, 95] width 38 height 16
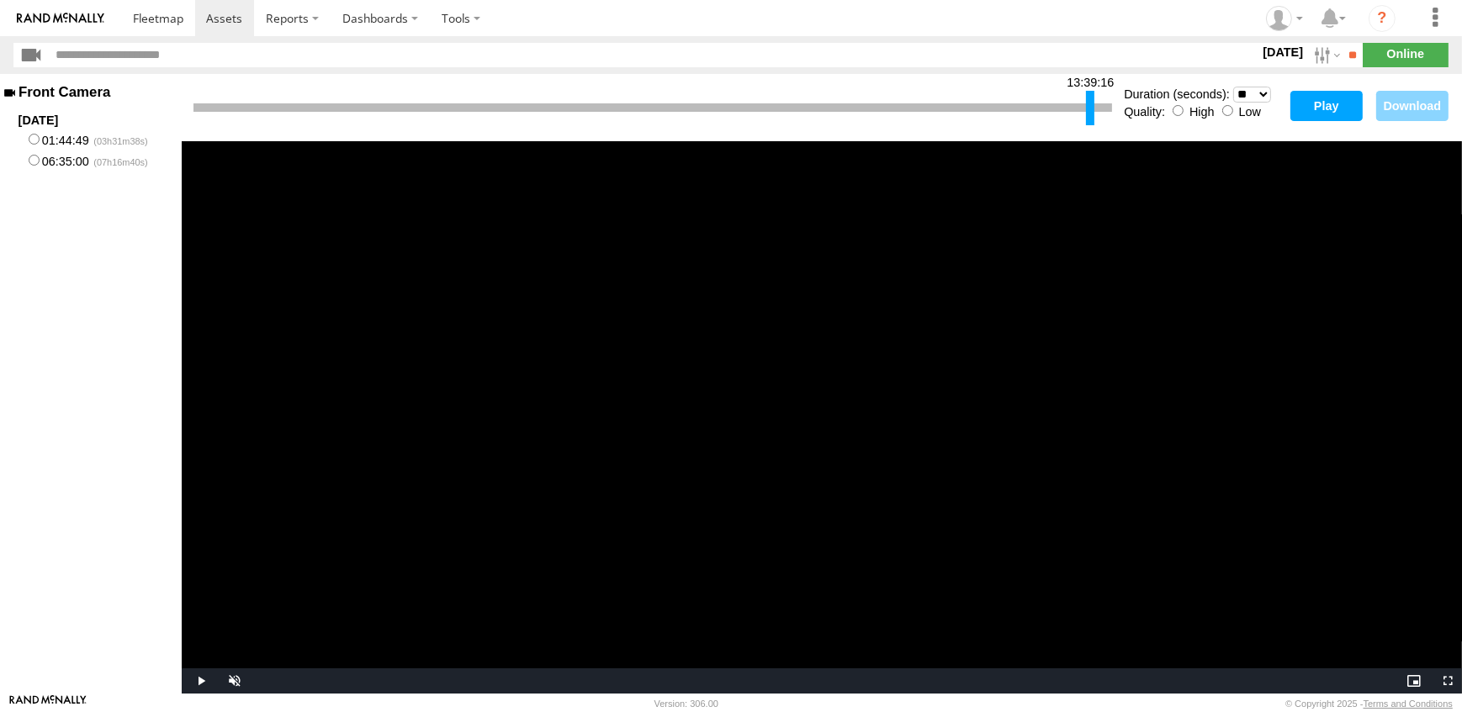
click at [1328, 104] on button "Play" at bounding box center [1326, 106] width 72 height 30
click at [1262, 290] on video "Video Player" at bounding box center [822, 417] width 1280 height 553
click at [1087, 111] on div at bounding box center [1089, 108] width 8 height 34
click at [1337, 109] on button "Play" at bounding box center [1326, 106] width 72 height 30
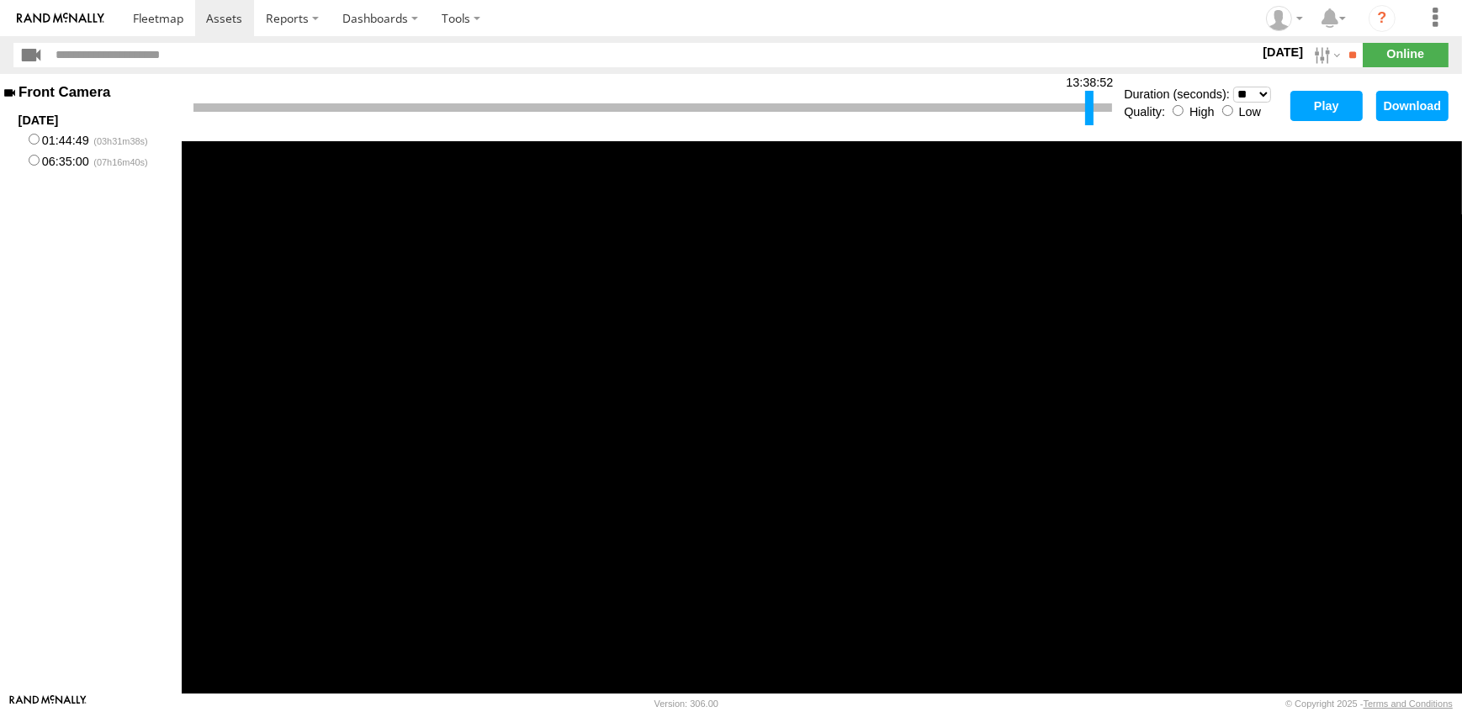
click at [1410, 104] on button "Download" at bounding box center [1412, 106] width 72 height 30
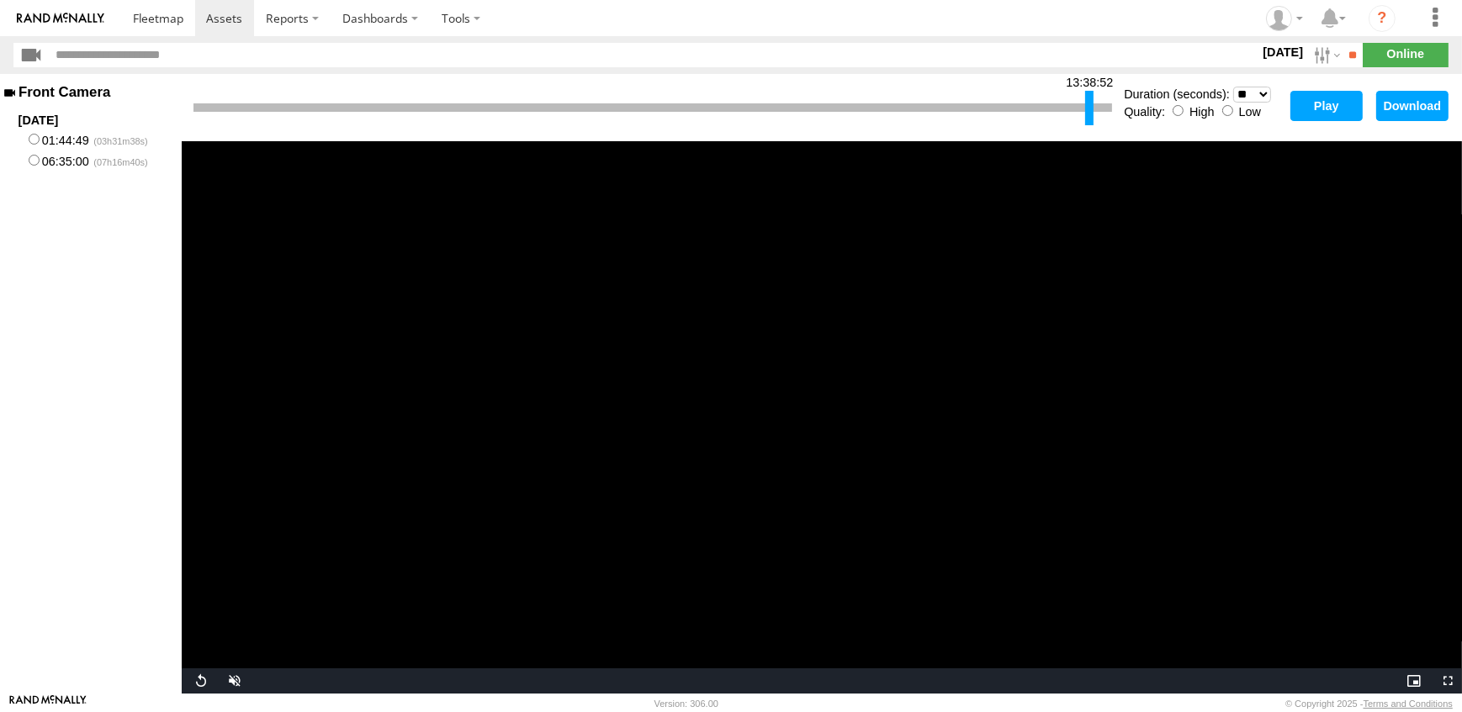
click at [1406, 101] on button "Download" at bounding box center [1412, 106] width 72 height 30
click at [1326, 99] on button "Play" at bounding box center [1326, 106] width 72 height 30
click at [1413, 99] on button "Download" at bounding box center [1412, 106] width 72 height 30
click at [1406, 100] on button "Download" at bounding box center [1412, 106] width 72 height 30
click at [1315, 113] on button "Play" at bounding box center [1326, 106] width 72 height 30
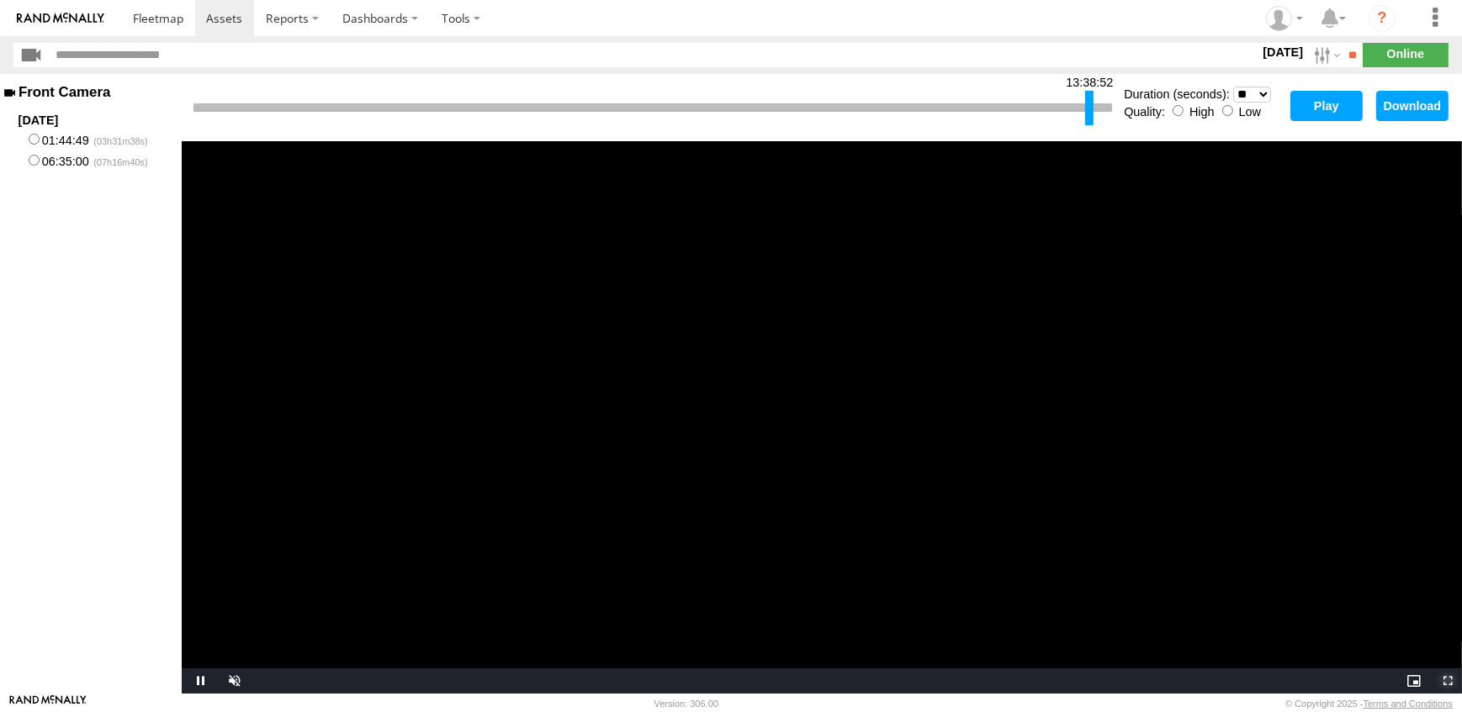
click at [1452, 681] on span "Video Player" at bounding box center [1445, 681] width 34 height 0
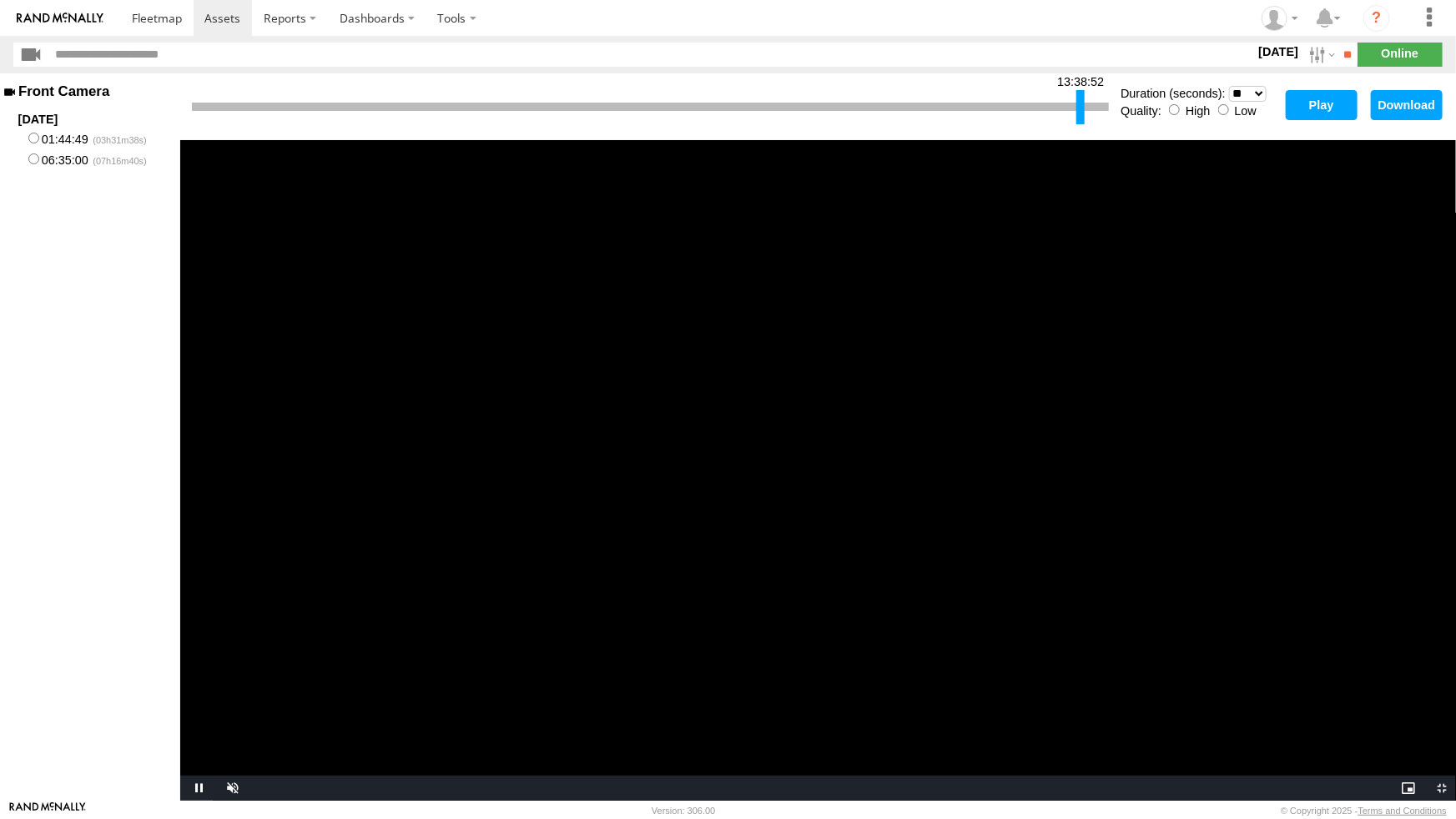
click at [351, 538] on video "Video Player" at bounding box center [818, 470] width 1275 height 660
click at [408, 594] on video "Video Player" at bounding box center [818, 470] width 1275 height 660
click at [407, 594] on video "Video Player" at bounding box center [818, 470] width 1275 height 660
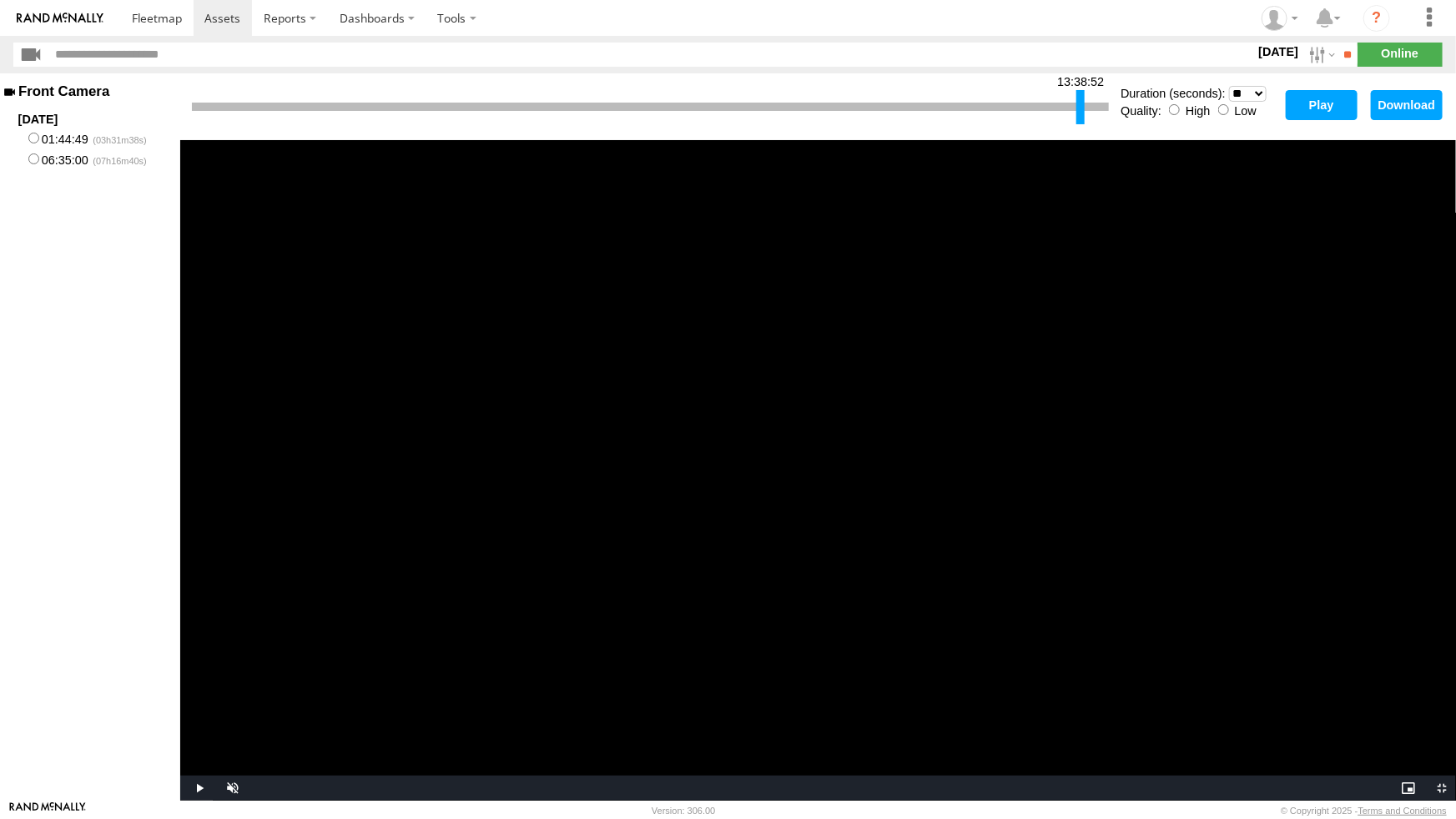
click at [407, 594] on video "Video Player" at bounding box center [818, 470] width 1275 height 660
click at [745, 610] on video "Video Player" at bounding box center [818, 470] width 1275 height 660
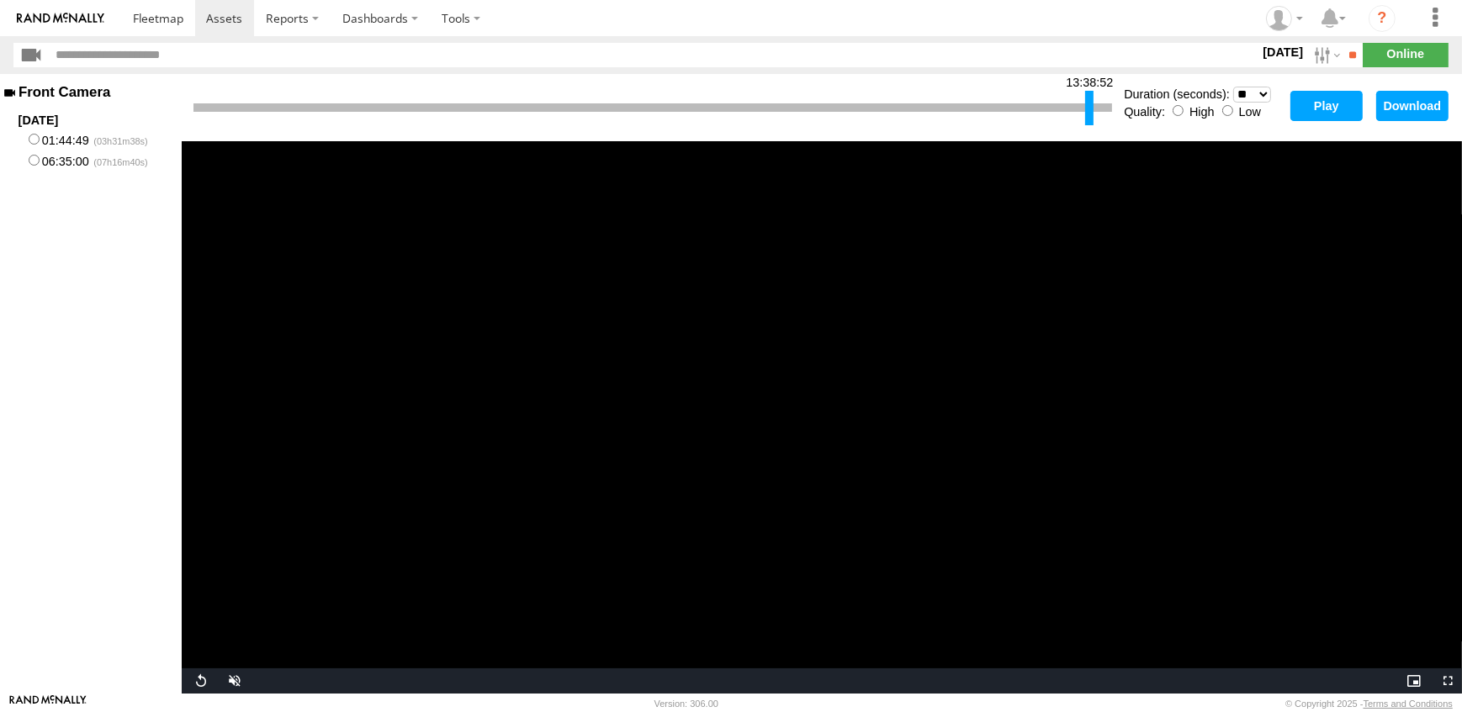
click at [1401, 105] on button "Download" at bounding box center [1412, 106] width 72 height 30
click at [1410, 100] on button "Download" at bounding box center [1412, 106] width 72 height 30
click at [1321, 102] on button "Play" at bounding box center [1326, 106] width 72 height 30
click at [1415, 100] on button "Download" at bounding box center [1412, 106] width 72 height 30
click at [1449, 681] on span "Video Player" at bounding box center [1445, 681] width 34 height 0
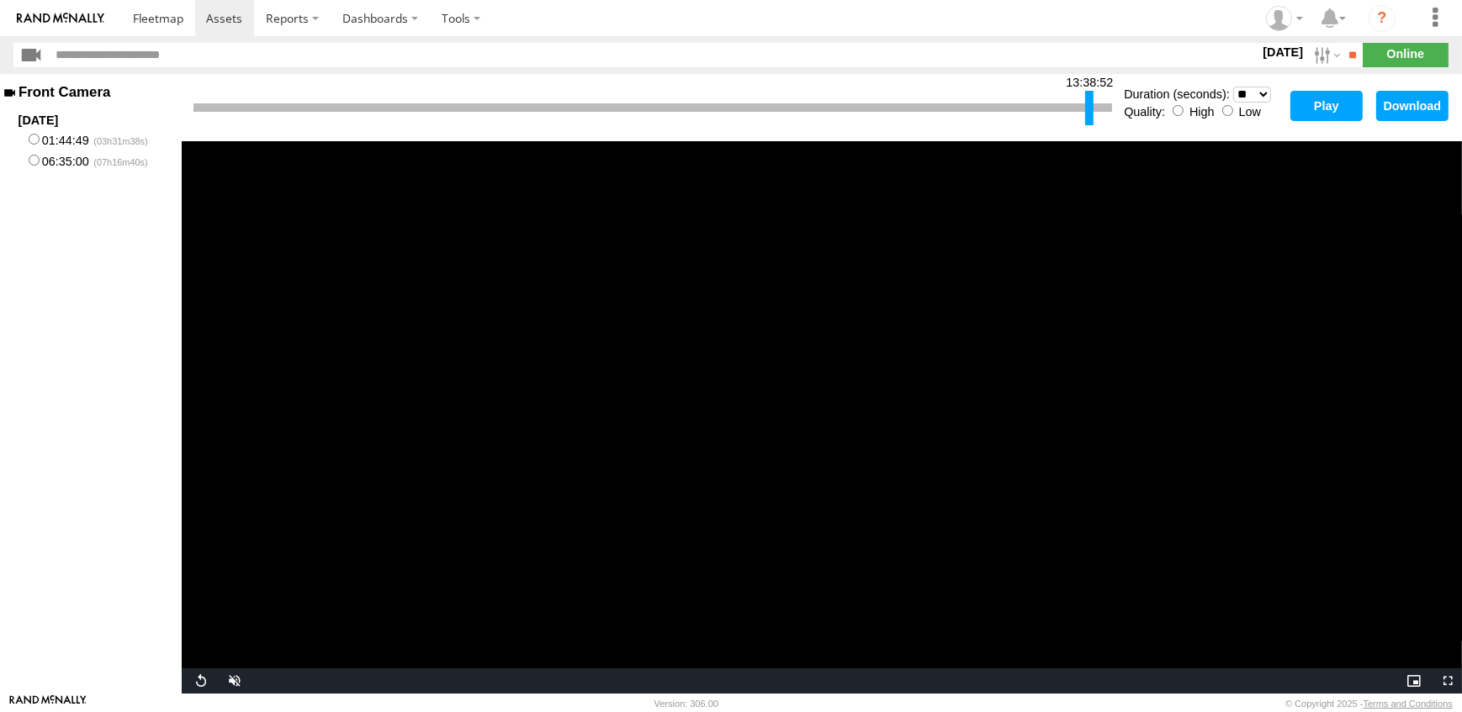
click at [1375, 248] on video "Video Player" at bounding box center [822, 417] width 1280 height 553
